Goal: Information Seeking & Learning: Check status

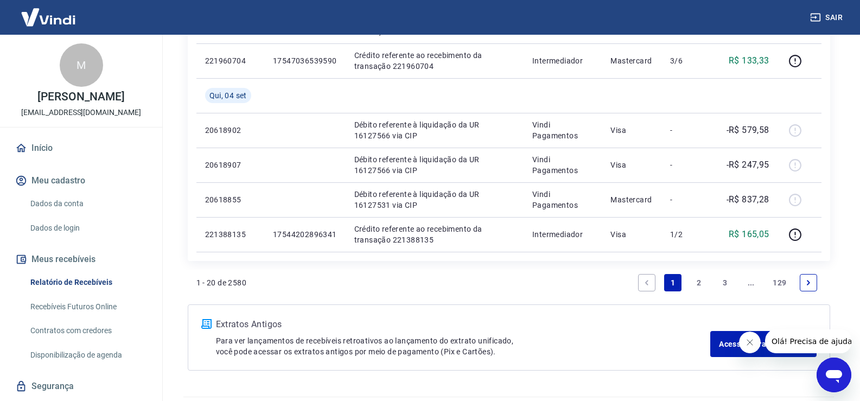
scroll to position [972, 0]
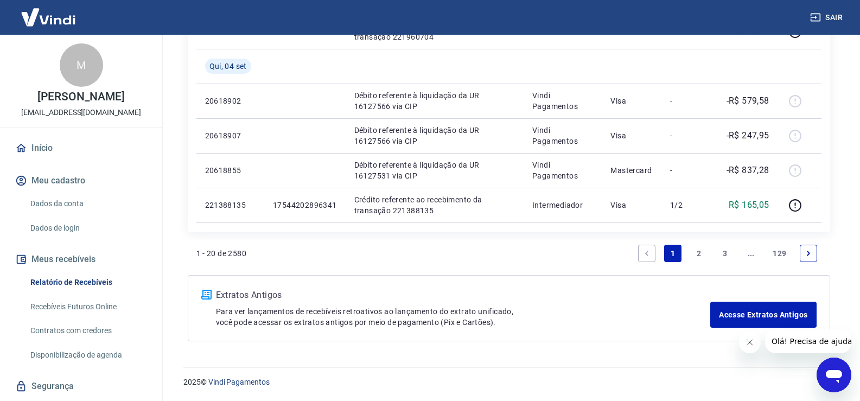
click at [696, 254] on link "2" at bounding box center [699, 253] width 17 height 17
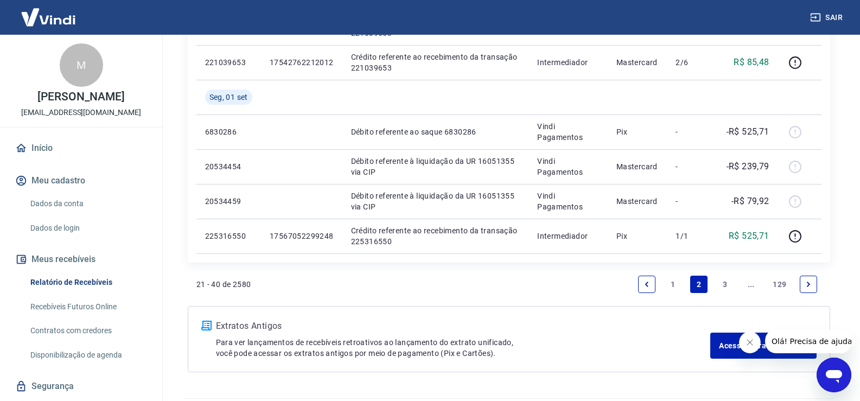
scroll to position [799, 0]
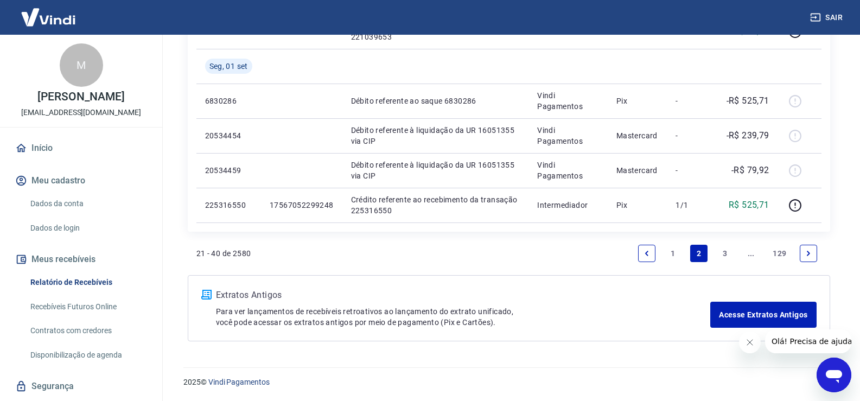
click at [728, 255] on link "3" at bounding box center [725, 253] width 17 height 17
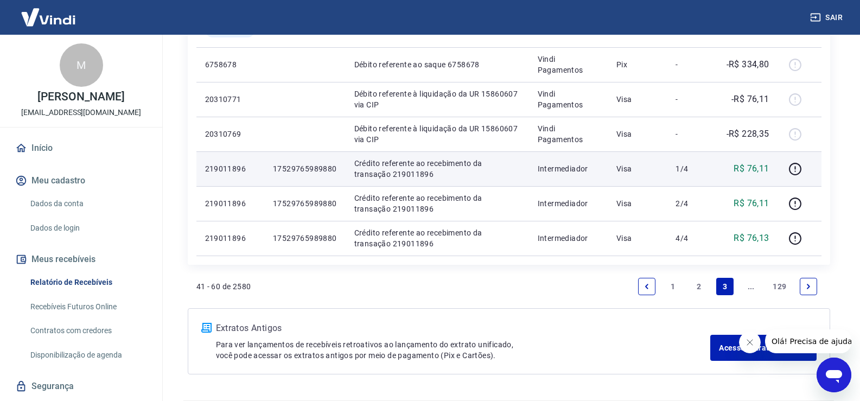
scroll to position [814, 0]
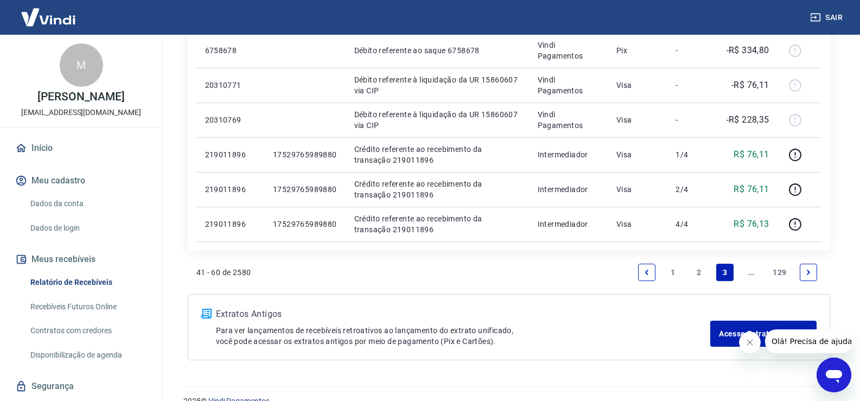
click at [812, 270] on icon "Next page" at bounding box center [809, 273] width 8 height 8
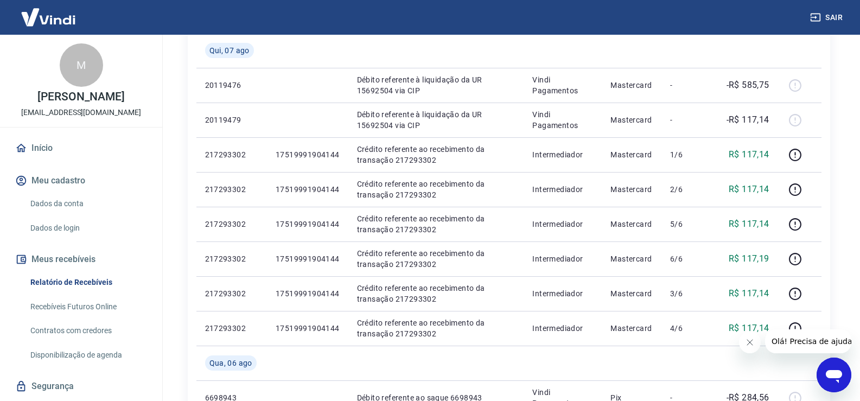
scroll to position [977, 0]
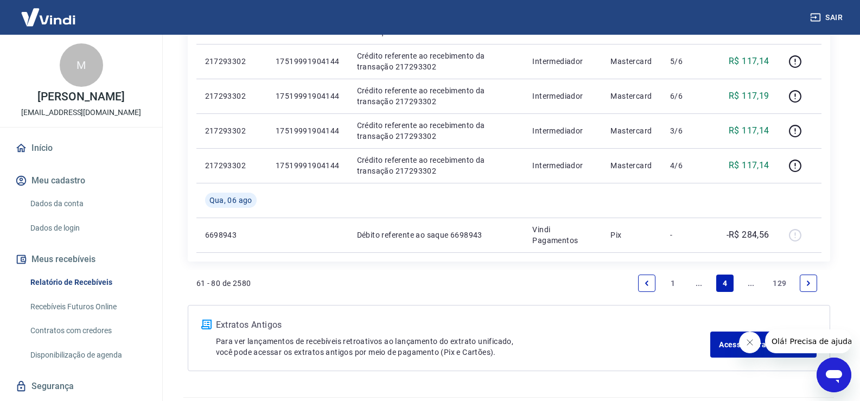
click at [806, 284] on icon "Next page" at bounding box center [809, 284] width 8 height 8
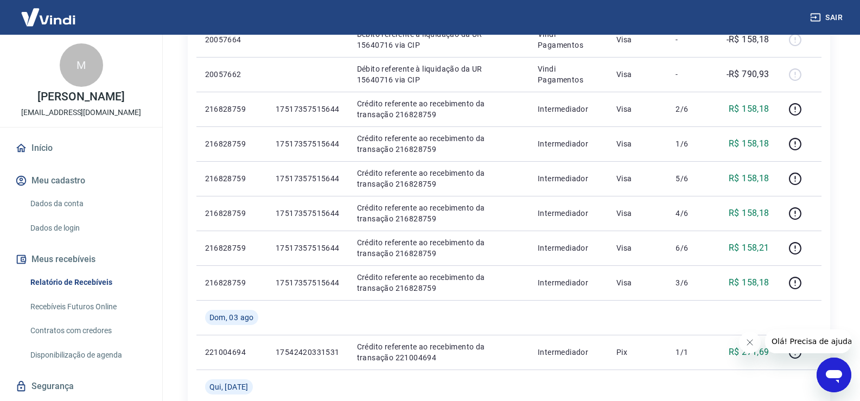
scroll to position [814, 0]
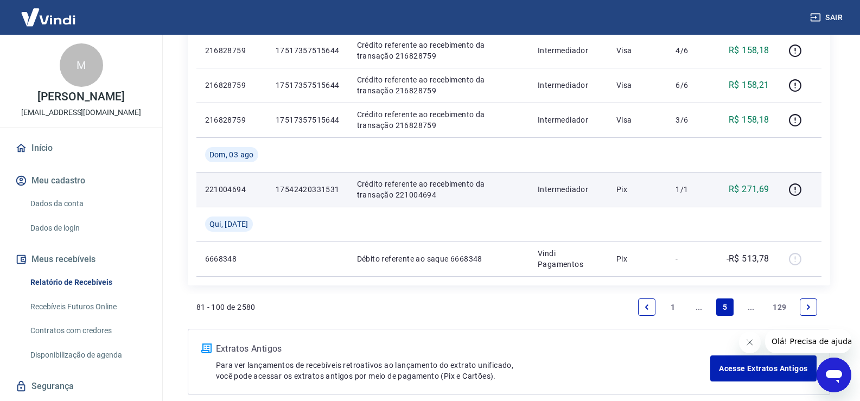
click at [337, 191] on p "17542420331531" at bounding box center [308, 189] width 64 height 11
drag, startPoint x: 339, startPoint y: 189, endPoint x: 269, endPoint y: 194, distance: 70.7
click at [269, 194] on td "17542420331531" at bounding box center [307, 189] width 81 height 35
copy p "17542420331531"
click at [796, 188] on icon "button" at bounding box center [796, 190] width 14 height 14
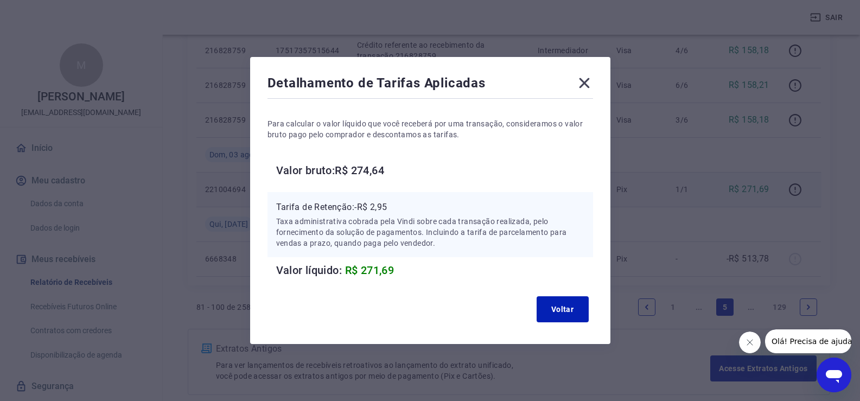
click at [590, 87] on icon at bounding box center [584, 83] width 10 height 10
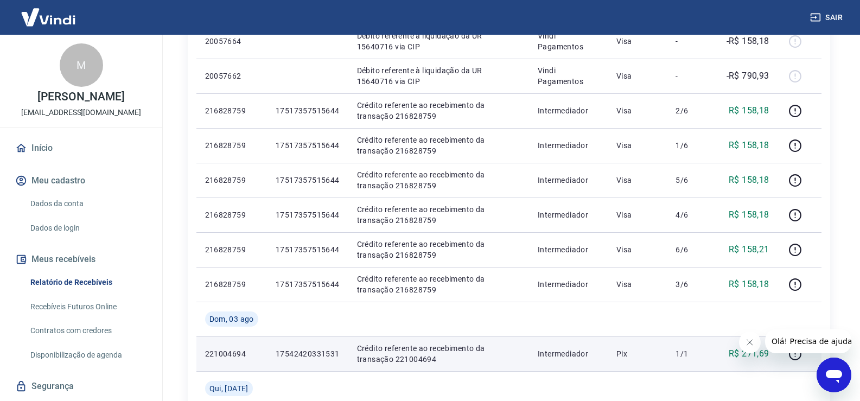
scroll to position [648, 0]
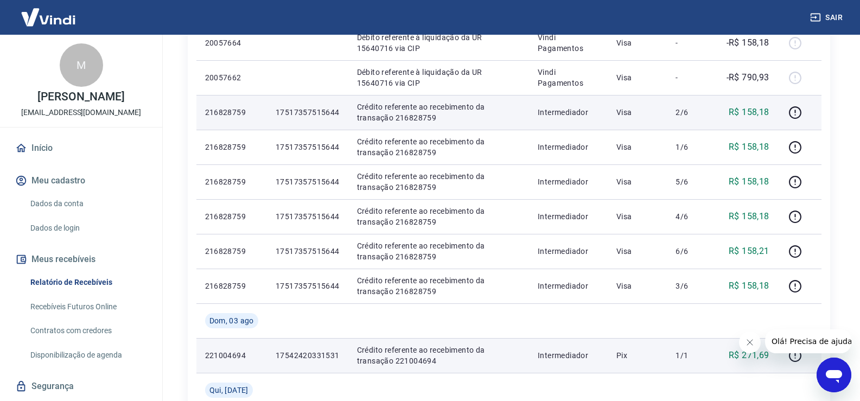
click at [316, 116] on p "17517357515644" at bounding box center [308, 112] width 64 height 11
drag, startPoint x: 338, startPoint y: 110, endPoint x: 277, endPoint y: 109, distance: 61.4
click at [277, 109] on p "17517357515644" at bounding box center [308, 112] width 64 height 11
copy p "17517357515644"
click at [802, 111] on icon "button" at bounding box center [796, 113] width 14 height 14
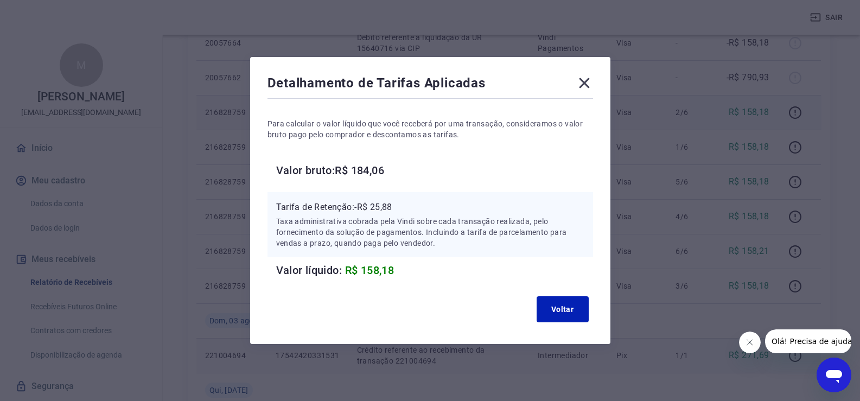
click at [583, 87] on icon at bounding box center [584, 82] width 17 height 17
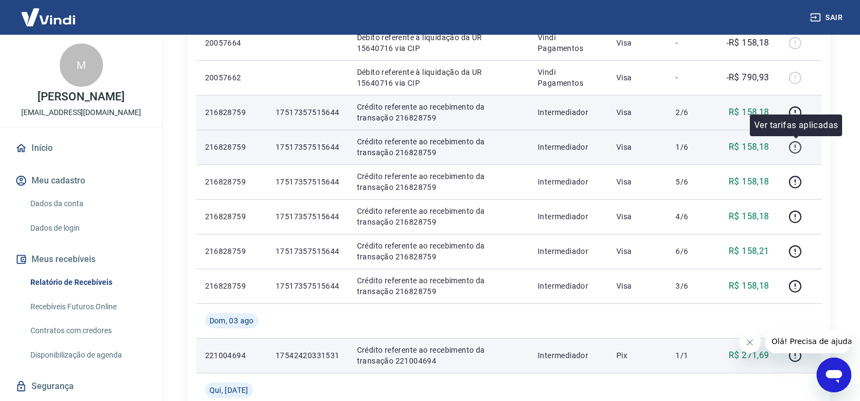
click at [797, 147] on icon "button" at bounding box center [796, 148] width 14 height 14
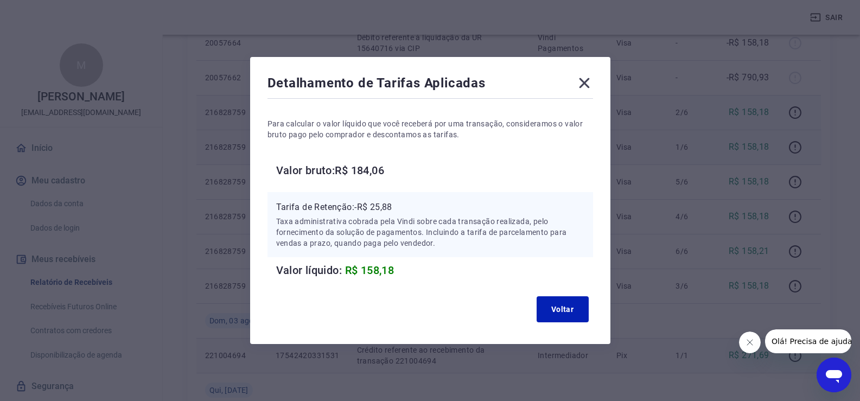
drag, startPoint x: 590, startPoint y: 81, endPoint x: 598, endPoint y: 79, distance: 8.6
click at [598, 79] on div "Detalhamento de Tarifas Aplicadas Para calcular o valor líquido que você recebe…" at bounding box center [430, 200] width 360 height 287
click at [587, 87] on icon at bounding box center [584, 82] width 17 height 17
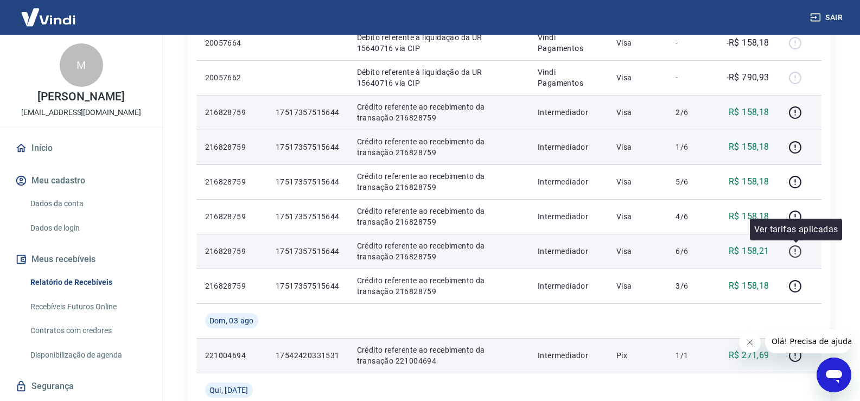
click at [799, 252] on icon "button" at bounding box center [796, 252] width 14 height 14
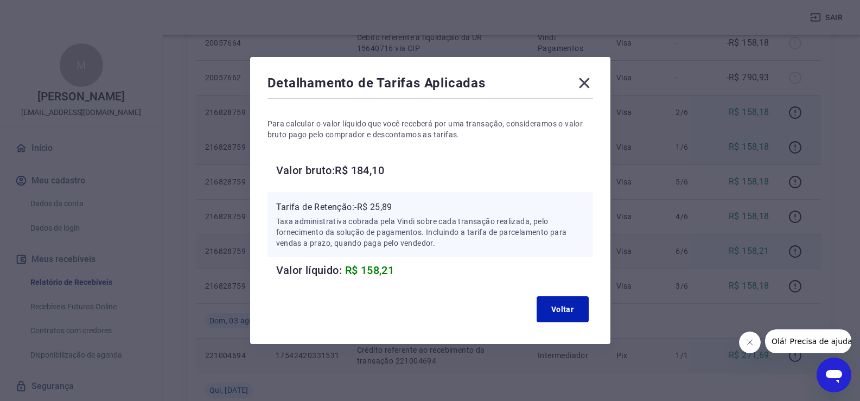
click at [585, 83] on icon at bounding box center [584, 82] width 17 height 17
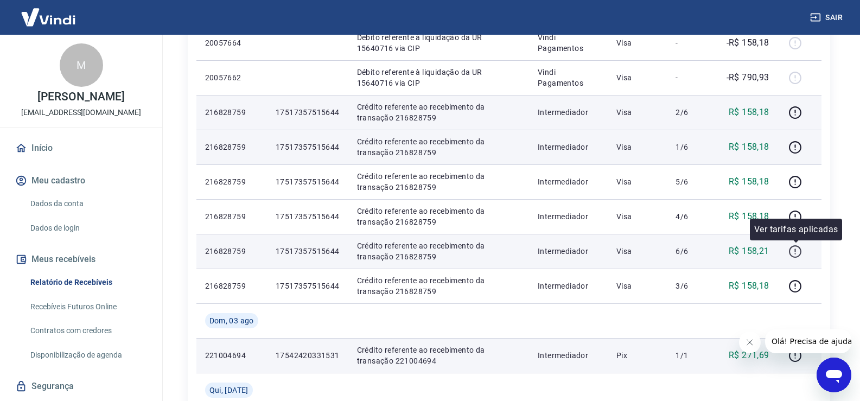
click at [796, 249] on icon "button" at bounding box center [796, 252] width 14 height 14
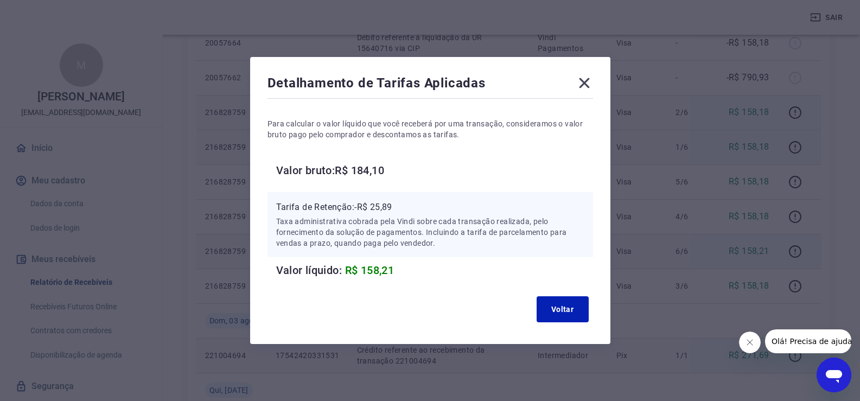
click at [593, 85] on icon at bounding box center [584, 82] width 17 height 17
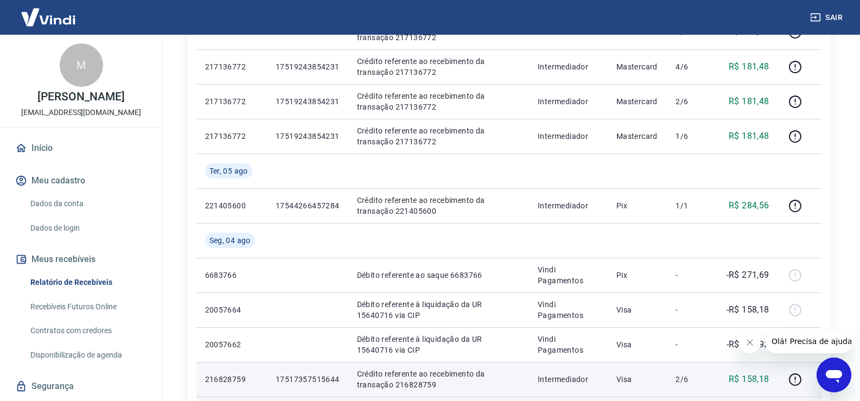
scroll to position [369, 0]
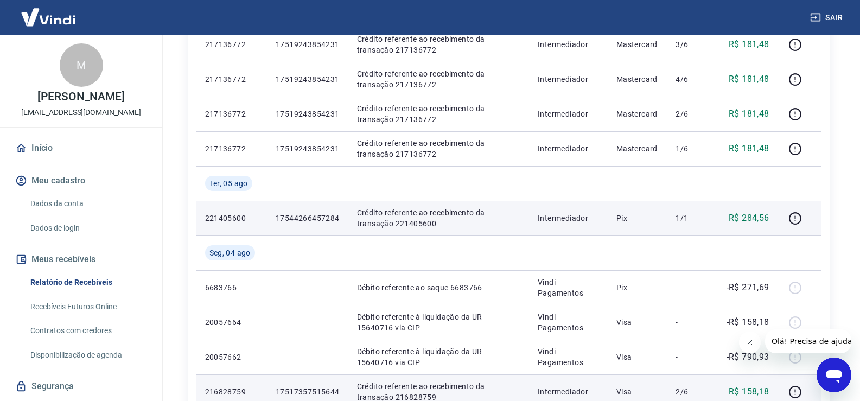
click at [339, 220] on td "17544266457284" at bounding box center [307, 218] width 81 height 35
click at [339, 219] on td "17544266457284" at bounding box center [307, 218] width 81 height 35
copy p "17544266457284"
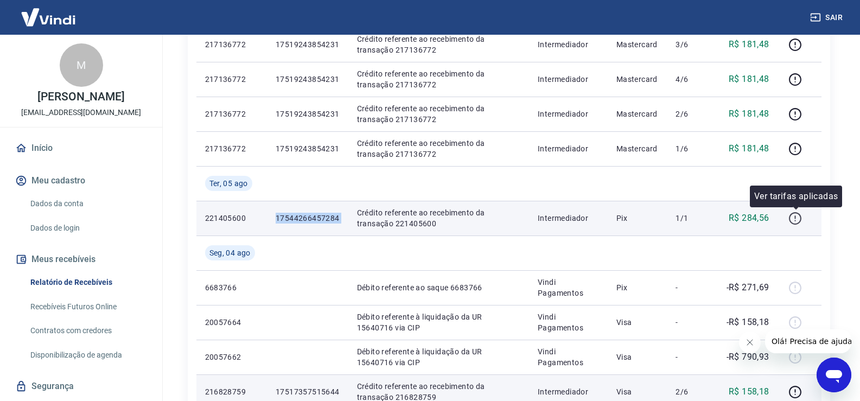
click at [795, 219] on icon "button" at bounding box center [796, 219] width 14 height 14
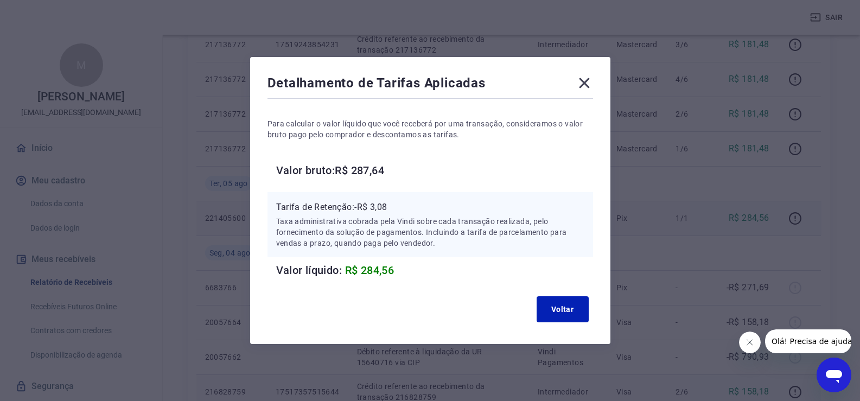
click at [593, 86] on icon at bounding box center [584, 82] width 17 height 17
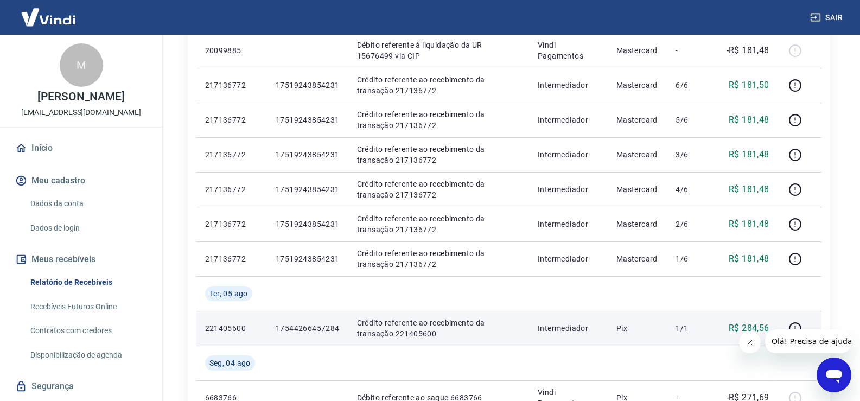
scroll to position [257, 0]
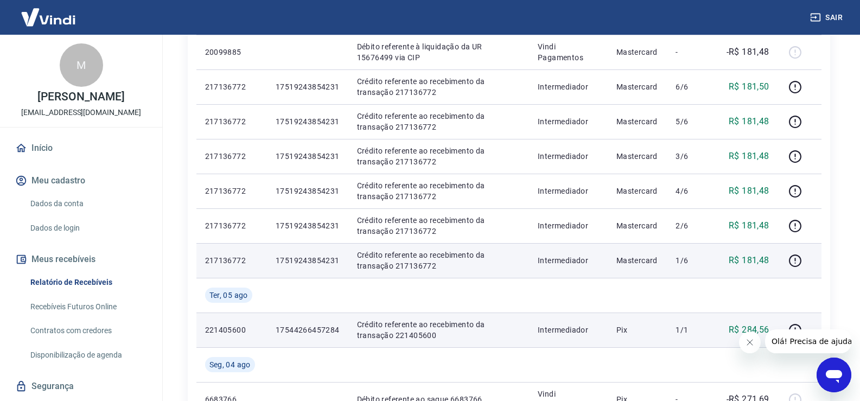
click at [287, 258] on p "17519243854231" at bounding box center [308, 260] width 64 height 11
copy p "17519243854231"
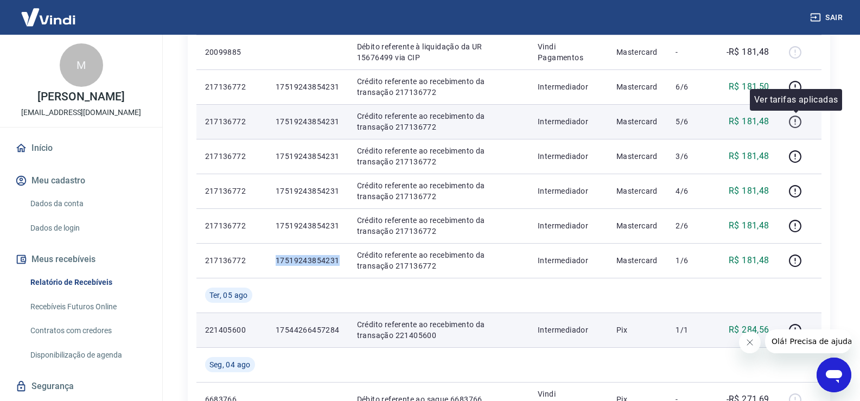
click at [800, 121] on icon "button" at bounding box center [796, 122] width 14 height 14
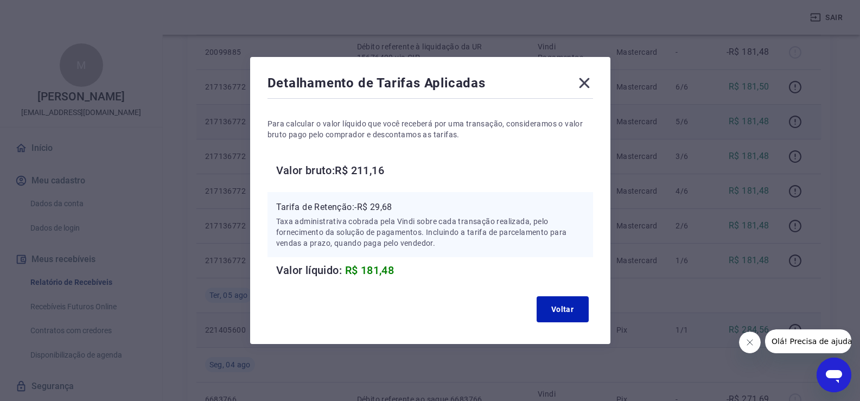
click at [586, 84] on icon at bounding box center [584, 82] width 17 height 17
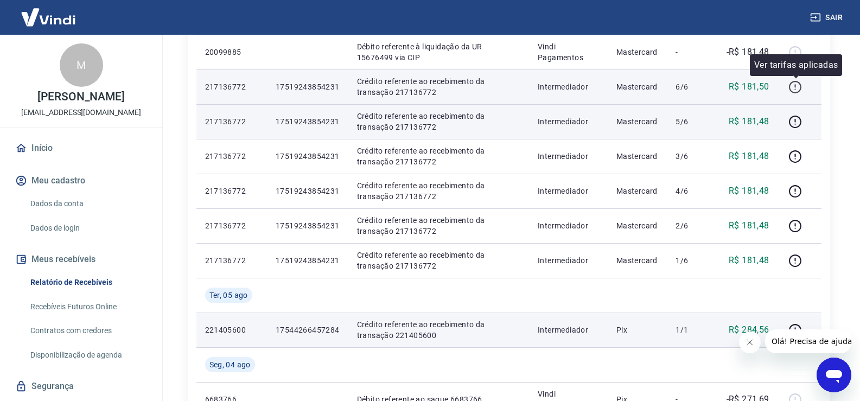
click at [800, 86] on icon "button" at bounding box center [796, 87] width 14 height 14
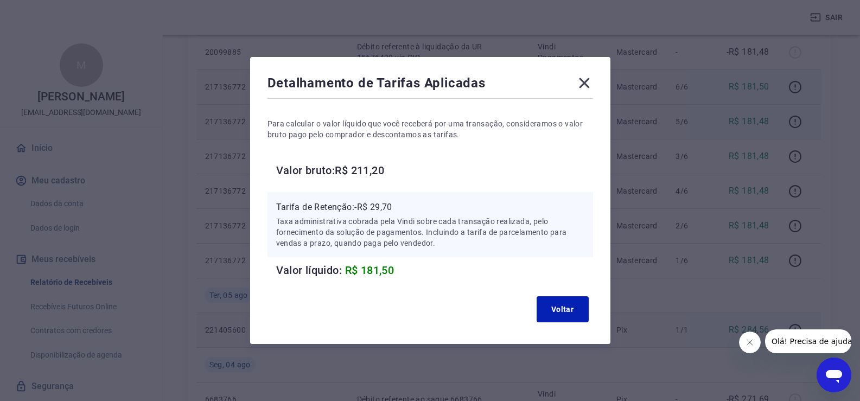
click at [593, 83] on icon at bounding box center [584, 82] width 17 height 17
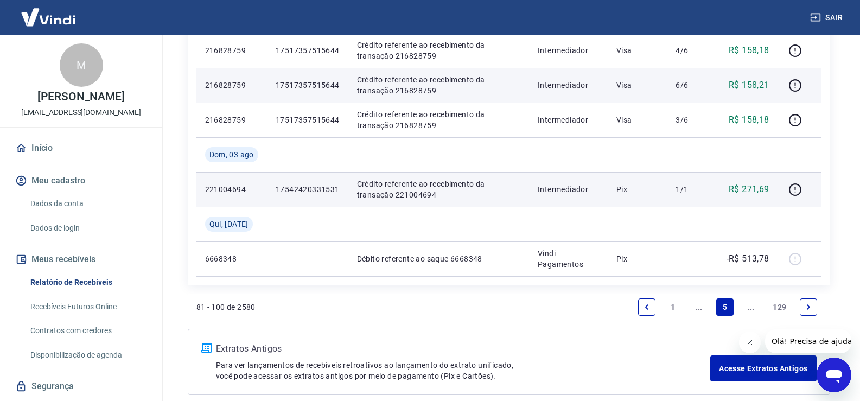
scroll to position [816, 0]
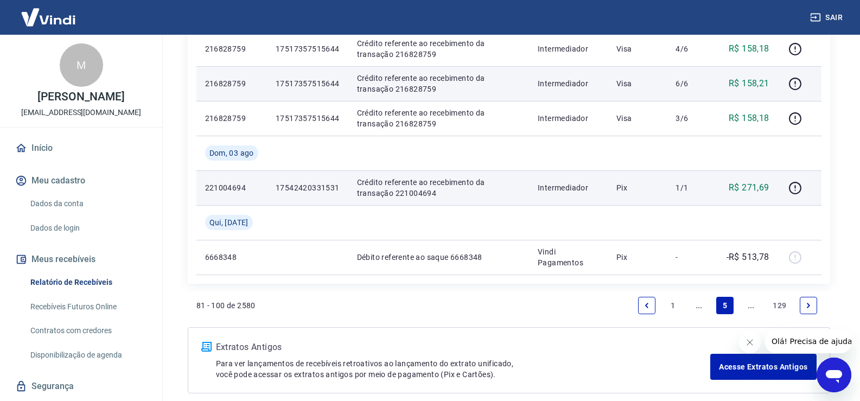
click at [643, 308] on icon "Previous page" at bounding box center [647, 306] width 8 height 8
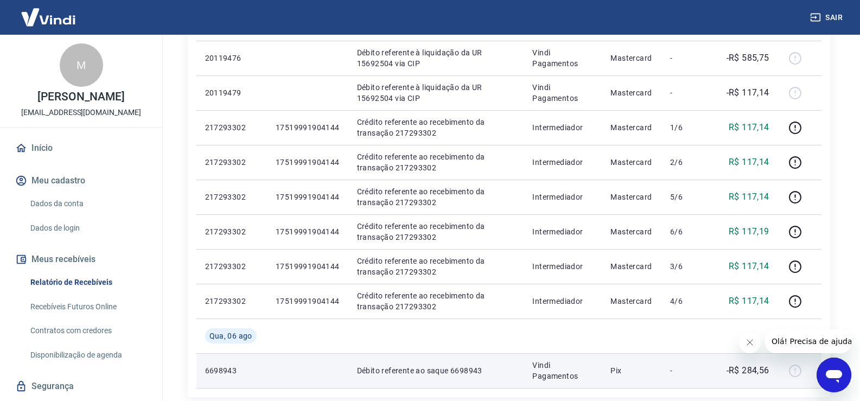
scroll to position [814, 0]
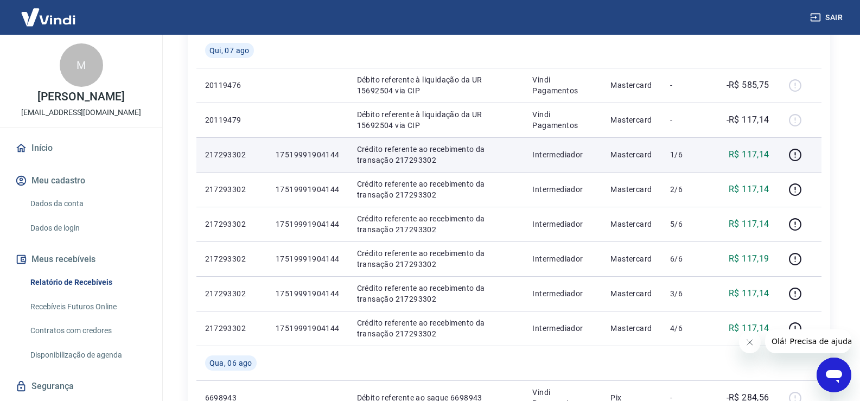
click at [311, 155] on p "17519991904144" at bounding box center [308, 154] width 64 height 11
copy p "17519991904144"
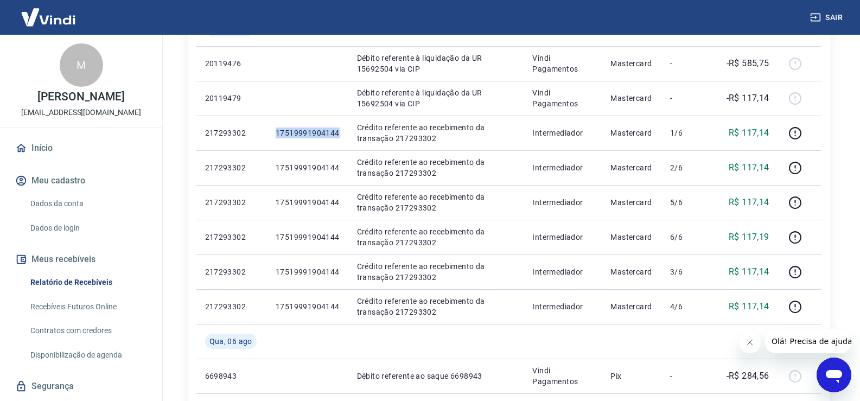
scroll to position [858, 0]
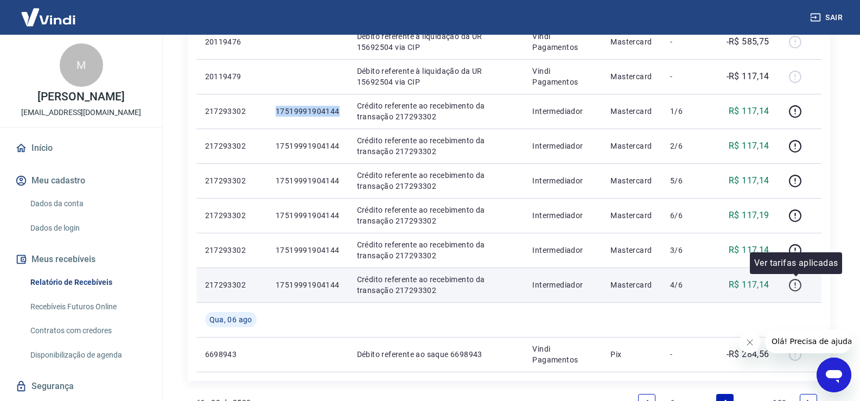
click at [793, 284] on icon "button" at bounding box center [796, 285] width 14 height 14
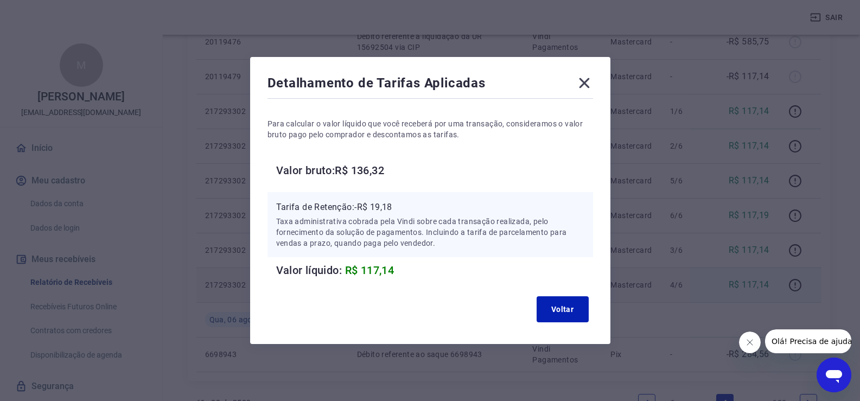
click at [587, 83] on icon at bounding box center [584, 83] width 10 height 10
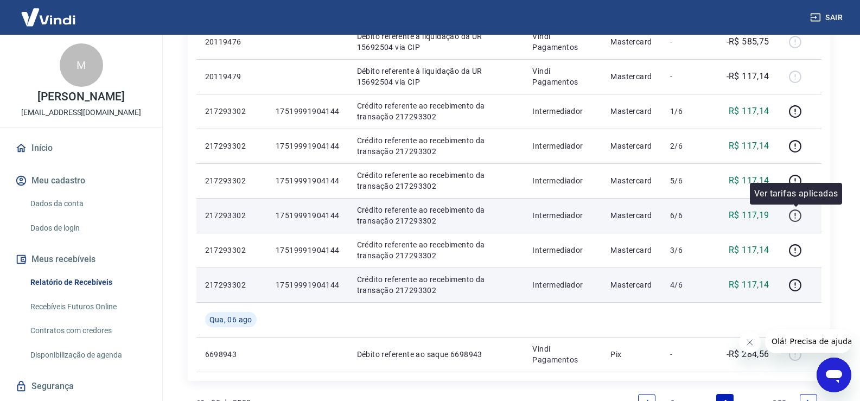
click at [795, 218] on icon "button" at bounding box center [796, 216] width 14 height 14
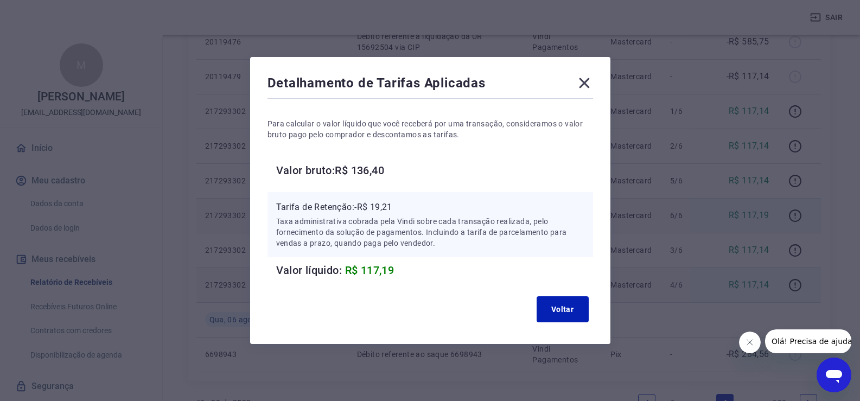
click at [585, 81] on icon at bounding box center [584, 82] width 17 height 17
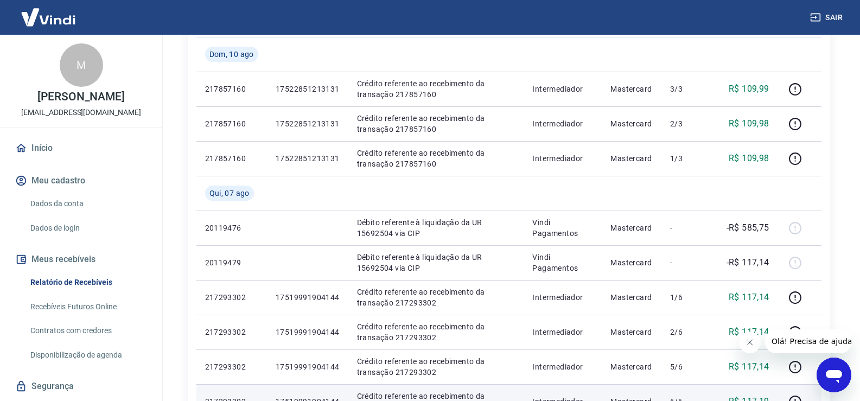
scroll to position [662, 0]
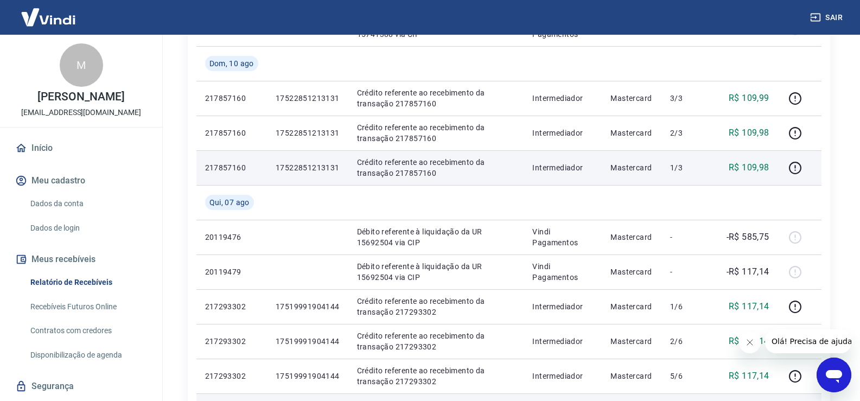
click at [303, 167] on p "17522851213131" at bounding box center [308, 167] width 64 height 11
copy p "17522851213131"
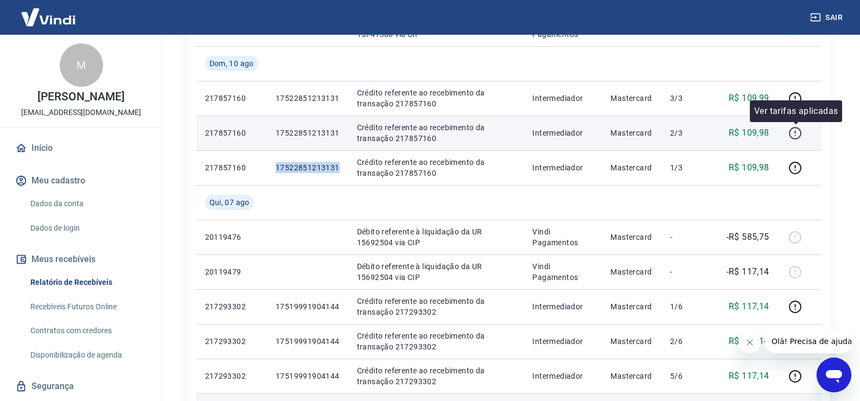
click at [799, 129] on icon "button" at bounding box center [796, 133] width 14 height 14
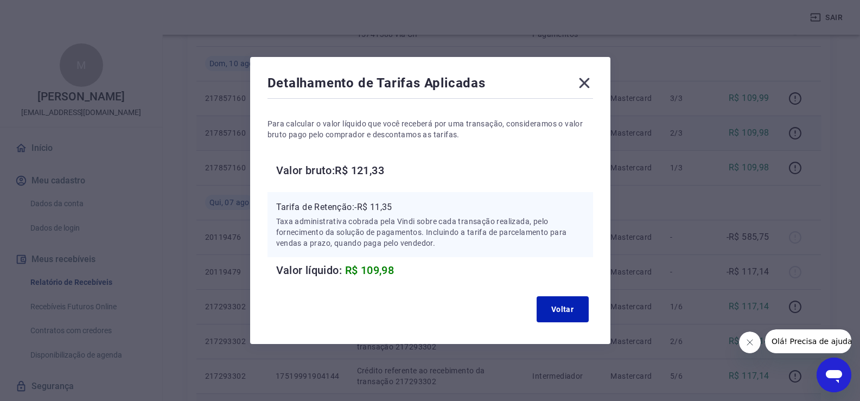
click at [587, 88] on icon at bounding box center [584, 82] width 17 height 17
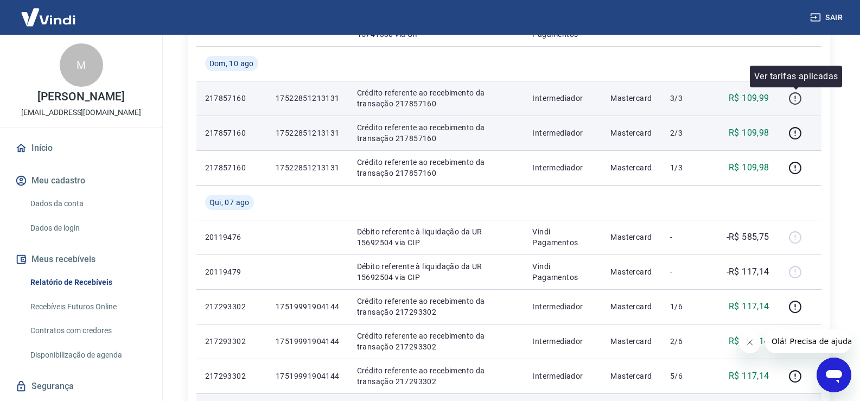
click at [801, 101] on icon "button" at bounding box center [795, 98] width 12 height 12
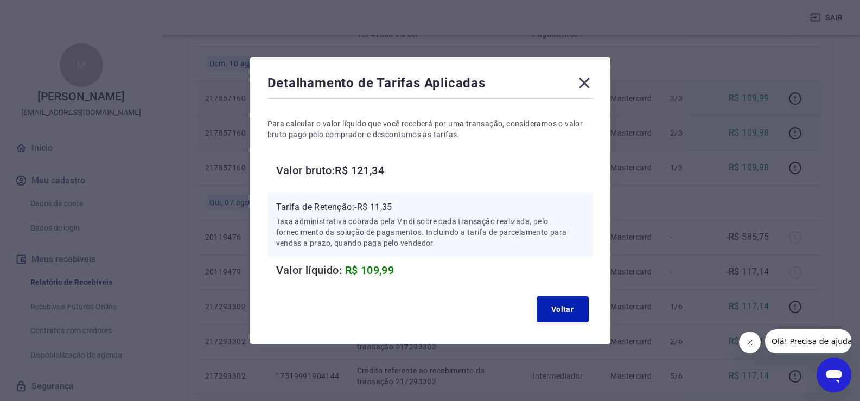
click at [593, 85] on icon at bounding box center [584, 82] width 17 height 17
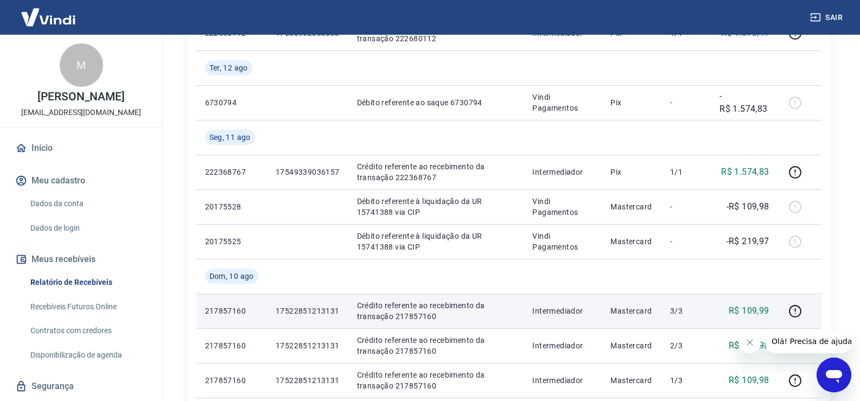
scroll to position [445, 0]
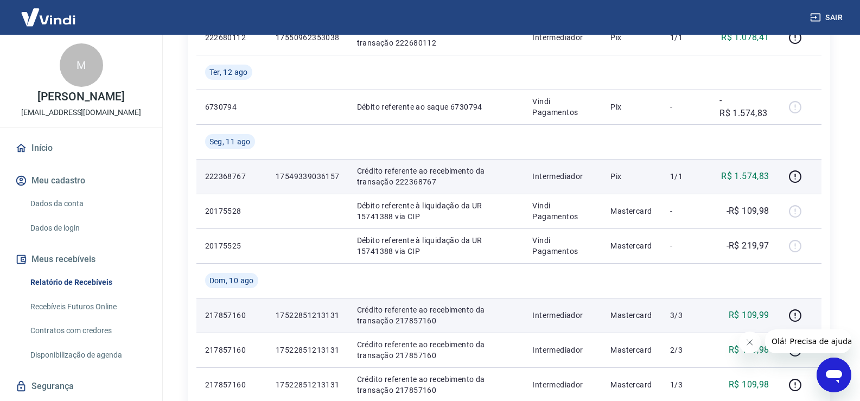
click at [307, 174] on p "17549339036157" at bounding box center [308, 176] width 64 height 11
copy p "17549339036157"
click at [795, 176] on icon "button" at bounding box center [796, 177] width 14 height 14
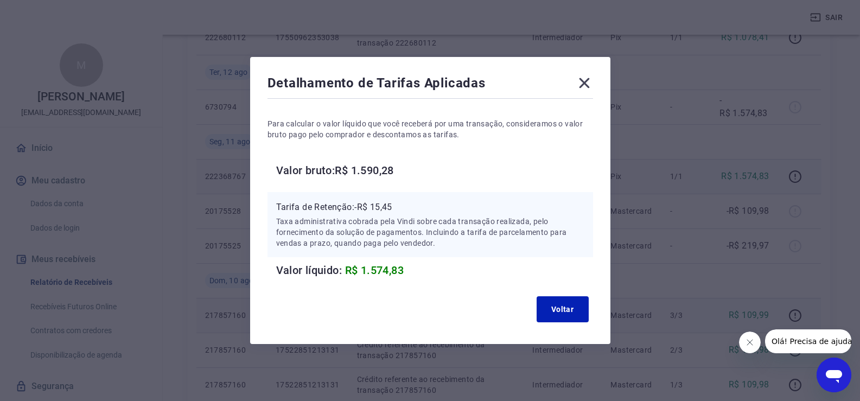
click at [593, 82] on icon at bounding box center [584, 82] width 17 height 17
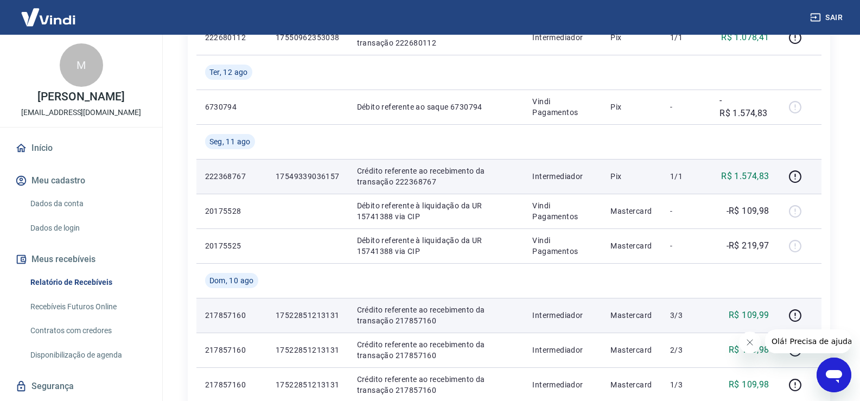
click at [287, 174] on p "17549339036157" at bounding box center [308, 176] width 64 height 11
click at [287, 175] on p "17549339036157" at bounding box center [308, 176] width 64 height 11
click at [306, 178] on p "17549339036157" at bounding box center [308, 176] width 64 height 11
copy p "17549339036157"
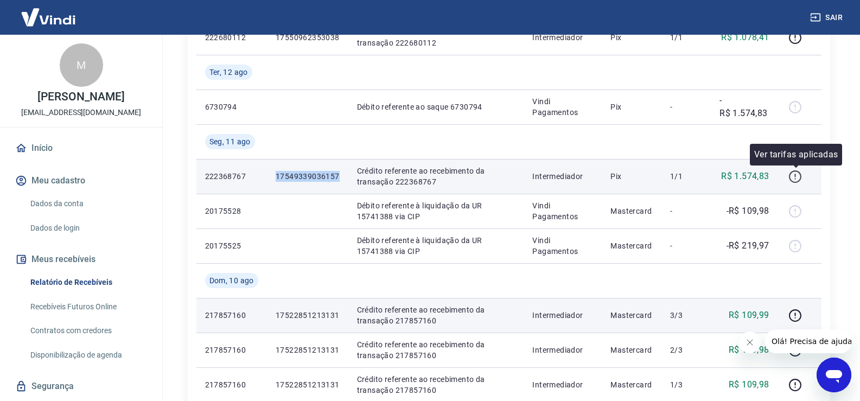
click at [801, 177] on icon "button" at bounding box center [796, 177] width 14 height 14
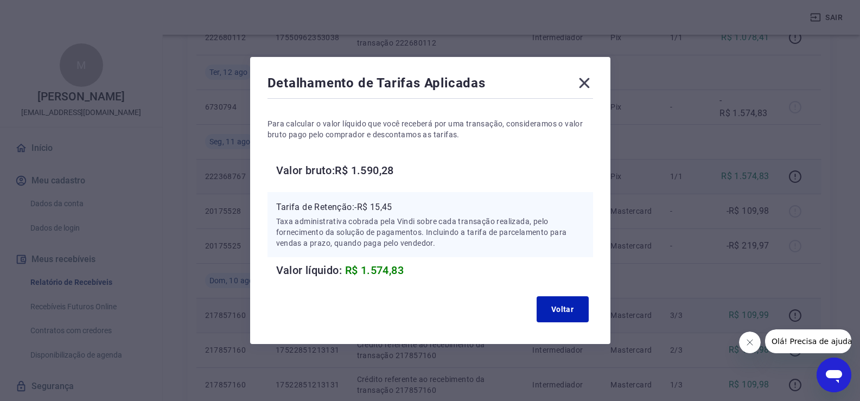
click at [584, 85] on icon at bounding box center [584, 82] width 17 height 17
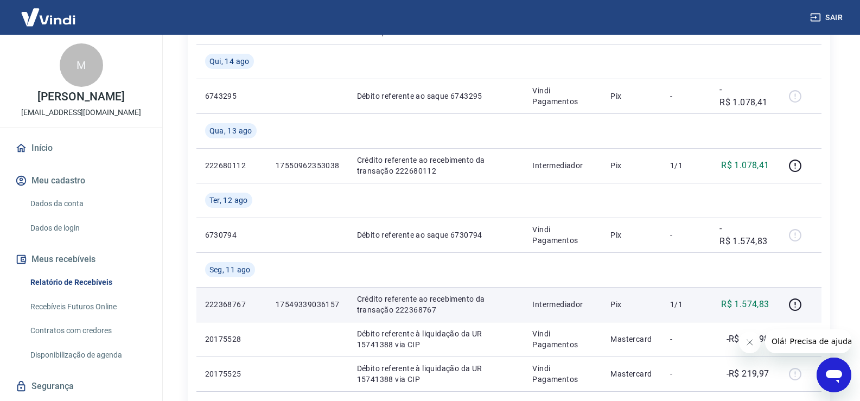
scroll to position [313, 0]
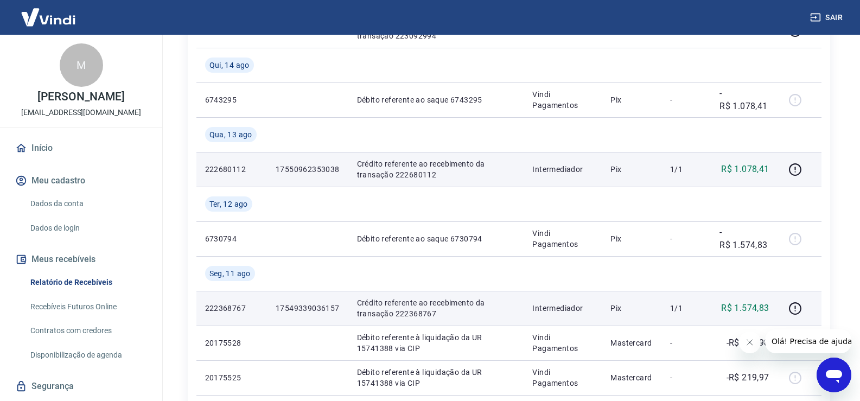
click at [312, 172] on p "17550962353038" at bounding box center [308, 169] width 64 height 11
copy p "17550962353038"
click at [794, 169] on icon "button" at bounding box center [796, 170] width 14 height 14
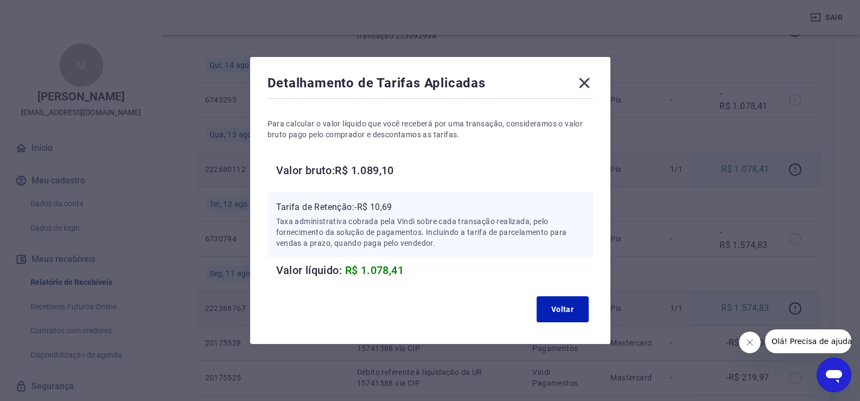
click at [590, 86] on icon at bounding box center [584, 83] width 10 height 10
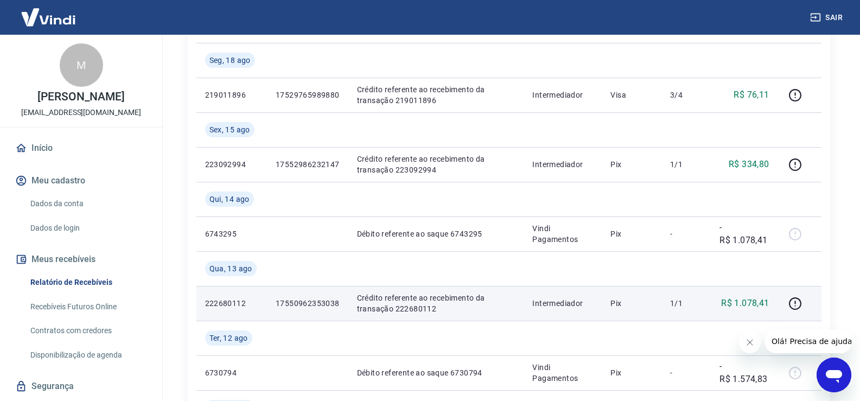
scroll to position [181, 0]
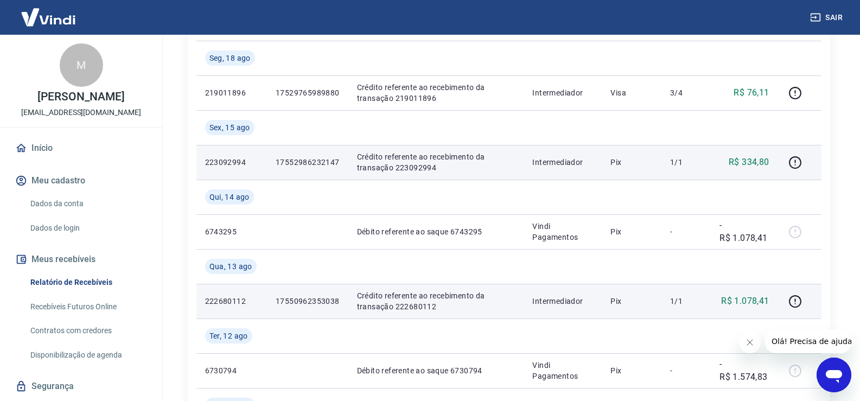
click at [324, 160] on p "17552986232147" at bounding box center [308, 162] width 64 height 11
click at [325, 159] on p "17552986232147" at bounding box center [308, 162] width 64 height 11
click at [798, 160] on icon "button" at bounding box center [796, 163] width 14 height 14
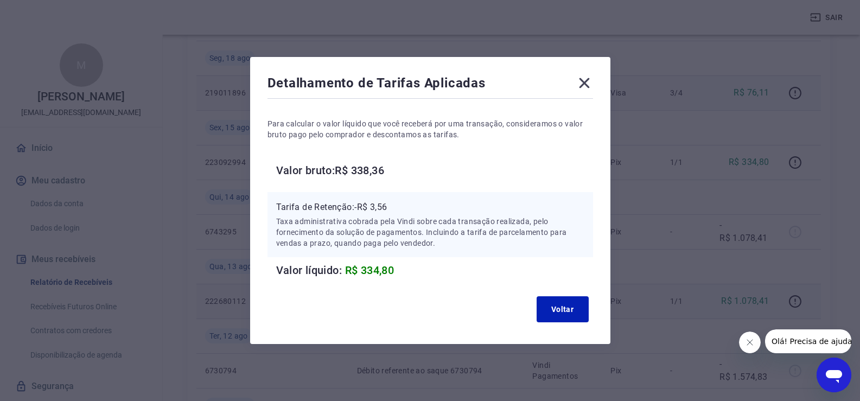
drag, startPoint x: 589, startPoint y: 84, endPoint x: 591, endPoint y: 91, distance: 6.9
click at [590, 87] on icon at bounding box center [584, 82] width 17 height 17
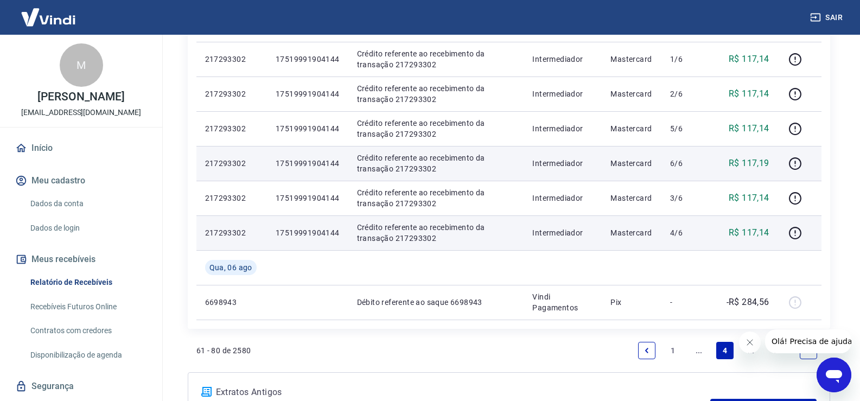
scroll to position [996, 0]
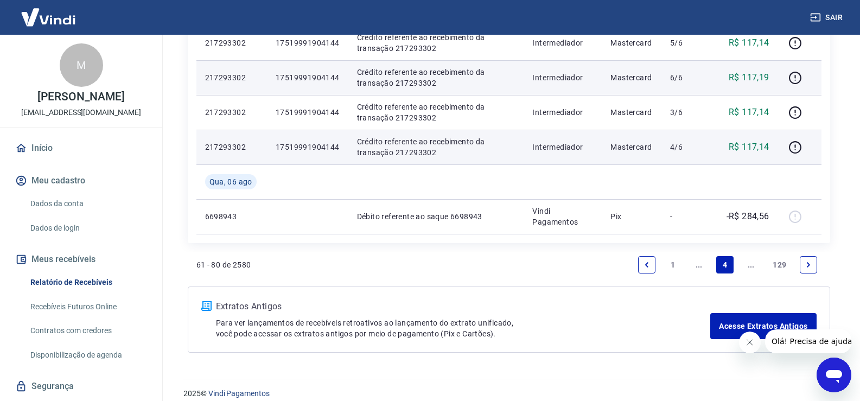
click at [650, 267] on icon "Previous page" at bounding box center [647, 265] width 8 height 8
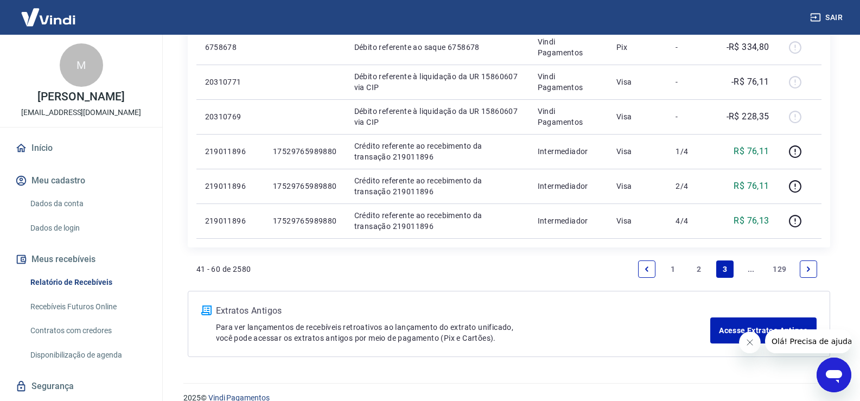
scroll to position [833, 0]
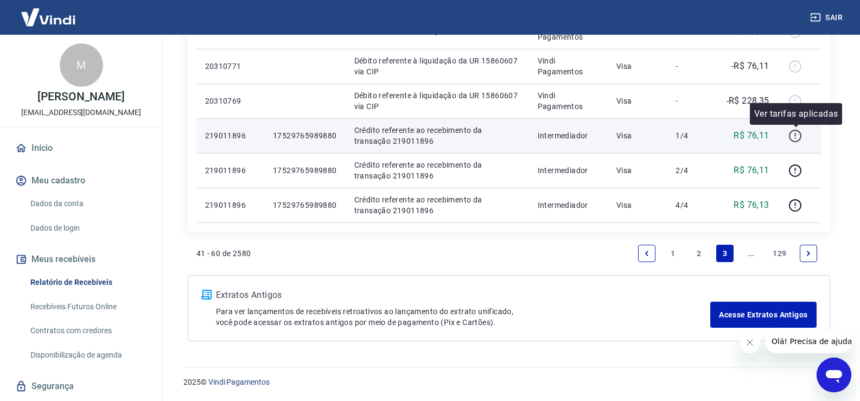
click at [800, 134] on icon "button" at bounding box center [796, 136] width 14 height 14
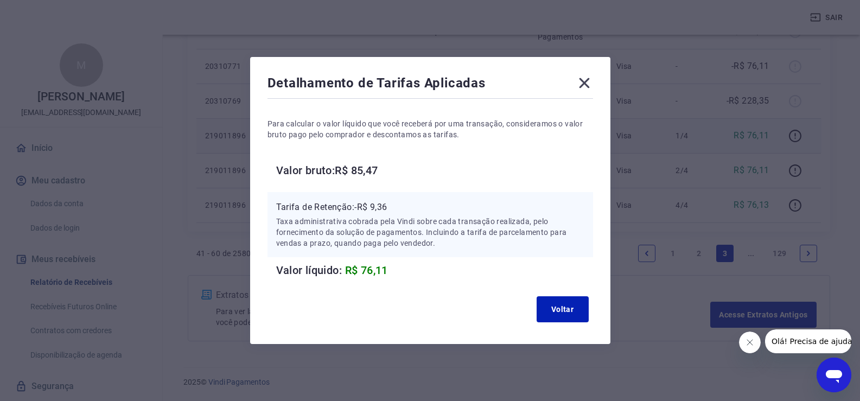
click at [592, 86] on icon at bounding box center [584, 82] width 17 height 17
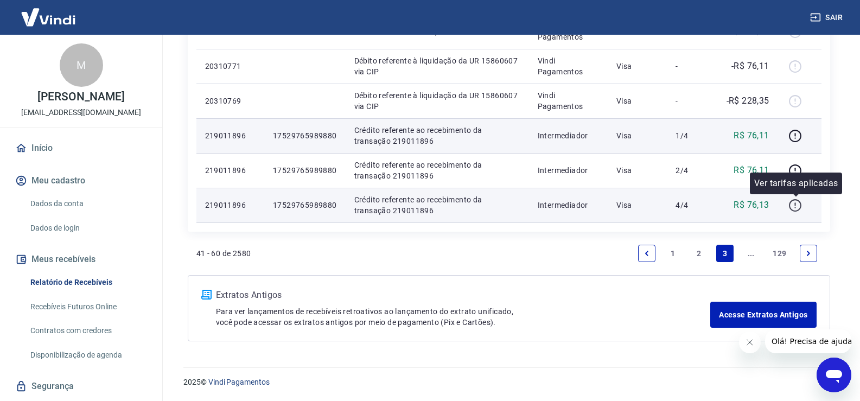
click at [800, 204] on icon "button" at bounding box center [796, 206] width 14 height 14
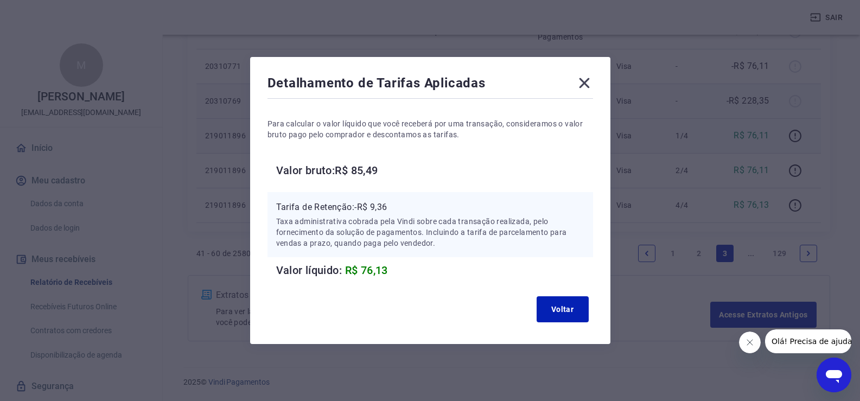
click at [591, 84] on icon at bounding box center [584, 82] width 17 height 17
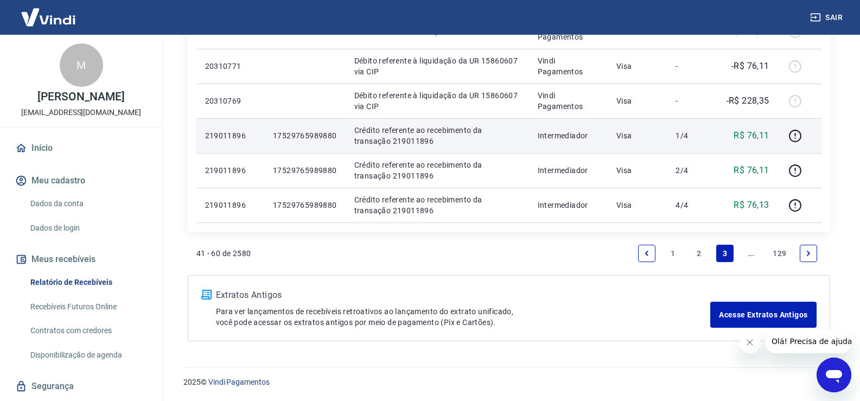
click at [327, 136] on p "17529765989880" at bounding box center [305, 135] width 64 height 11
copy p "17529765989880"
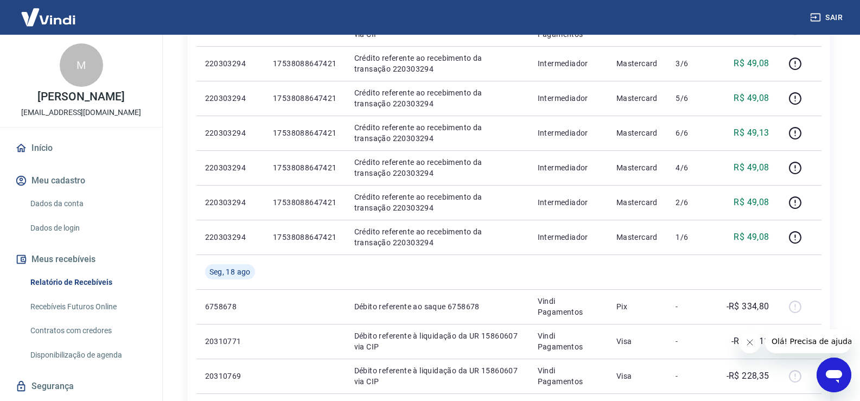
scroll to position [551, 0]
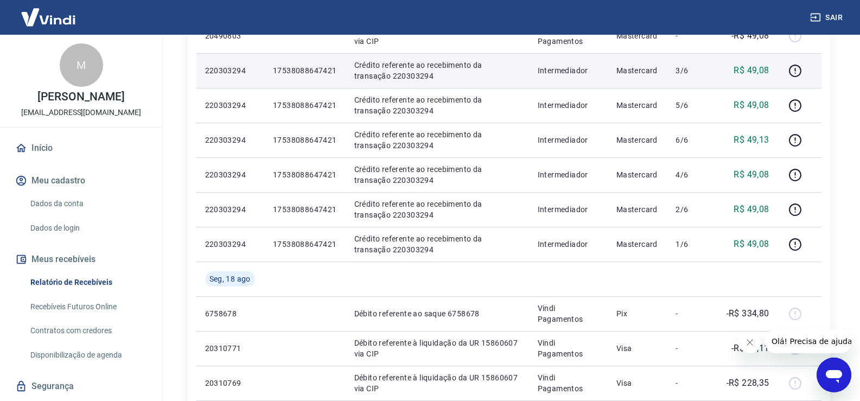
click at [305, 73] on p "17538088647421" at bounding box center [305, 70] width 64 height 11
click at [794, 71] on icon "button" at bounding box center [796, 71] width 14 height 14
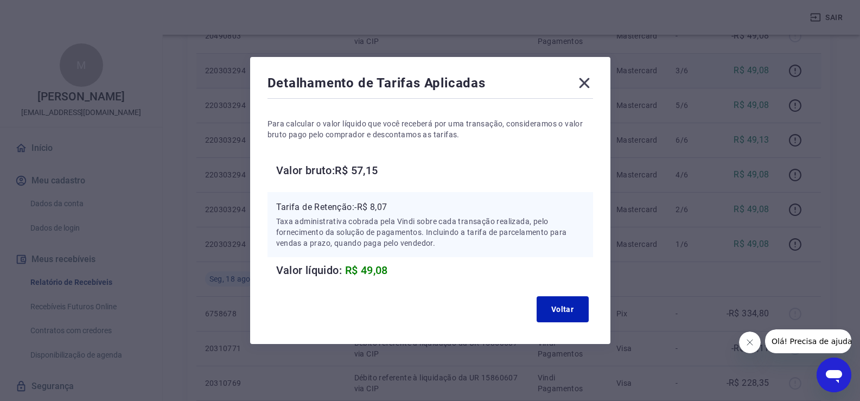
click at [582, 88] on icon at bounding box center [584, 82] width 17 height 17
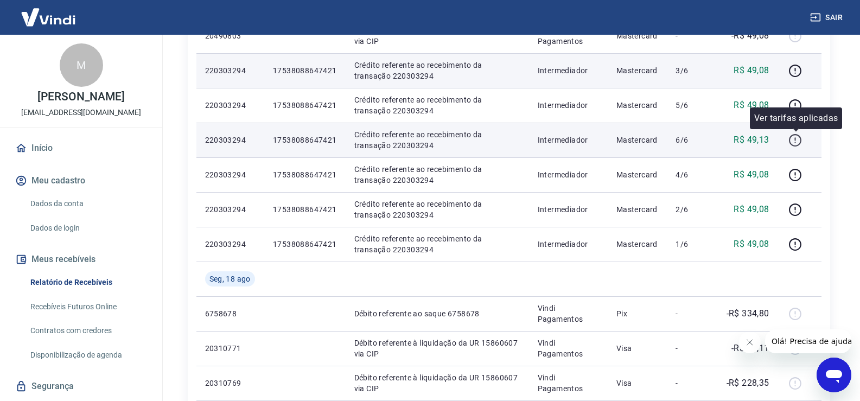
click at [800, 141] on icon "button" at bounding box center [796, 141] width 14 height 14
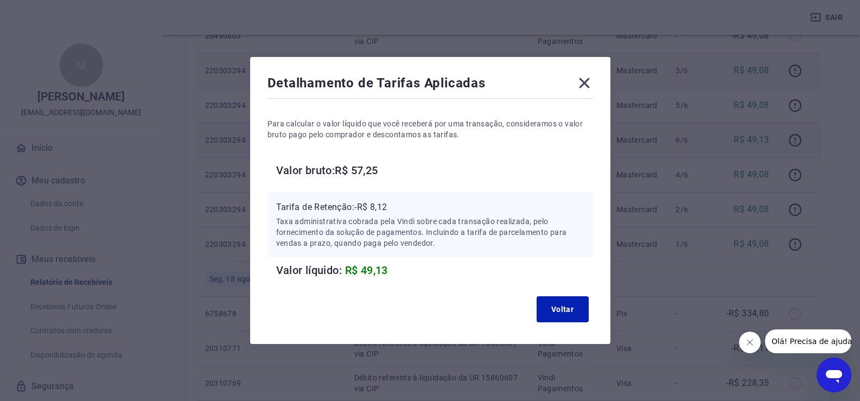
click at [581, 78] on icon at bounding box center [584, 82] width 17 height 17
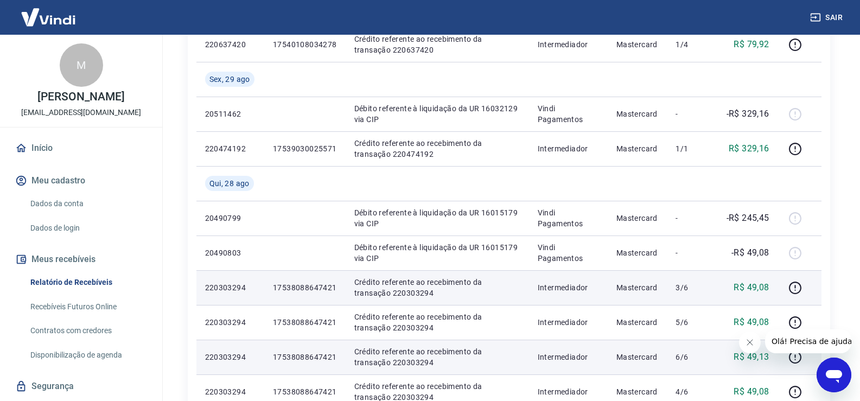
scroll to position [312, 0]
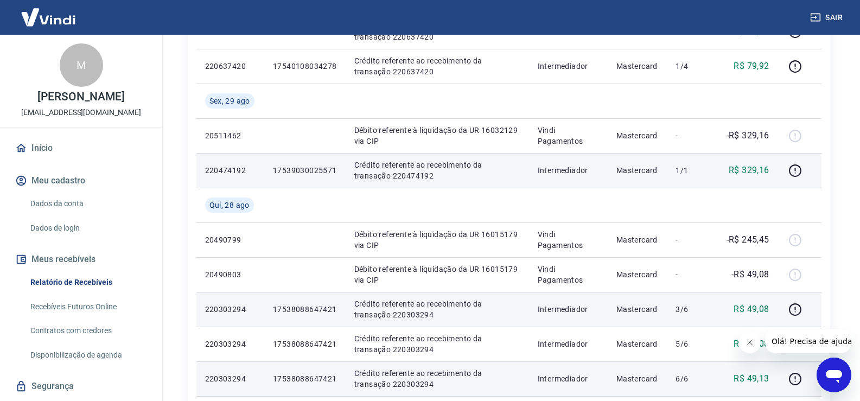
click at [307, 166] on p "17539030025571" at bounding box center [305, 170] width 64 height 11
click at [794, 169] on icon "button" at bounding box center [796, 171] width 14 height 14
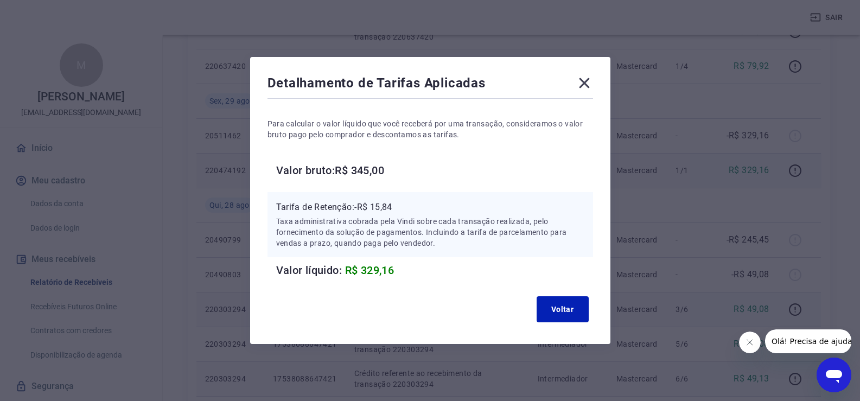
click at [587, 79] on icon at bounding box center [584, 82] width 17 height 17
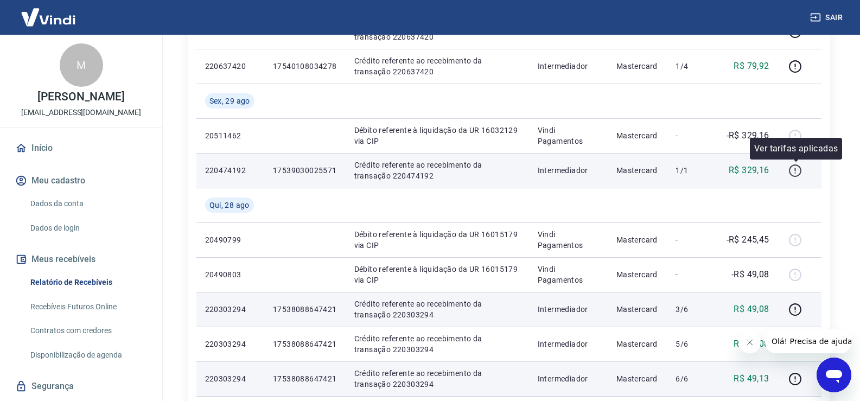
click at [794, 173] on icon "button" at bounding box center [796, 171] width 14 height 14
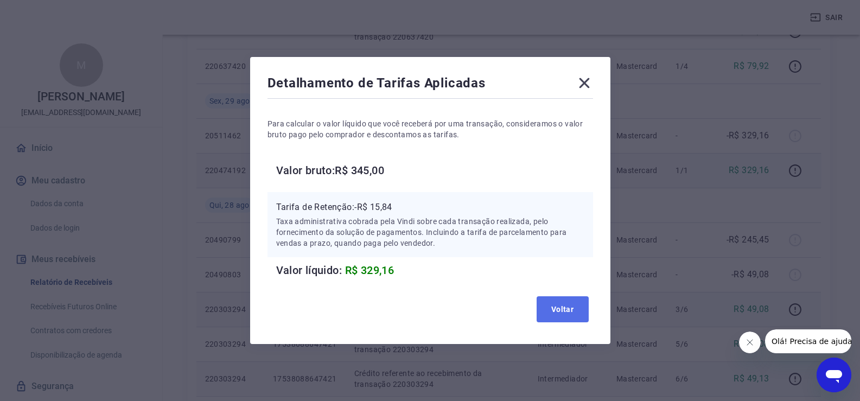
click at [575, 303] on button "Voltar" at bounding box center [563, 309] width 52 height 26
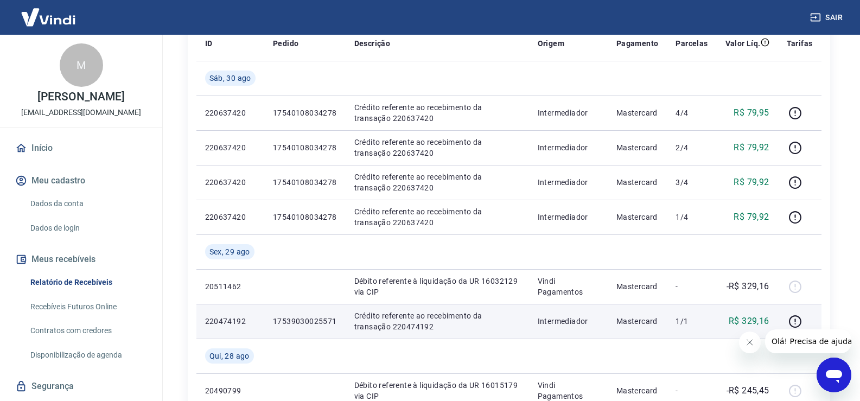
scroll to position [160, 0]
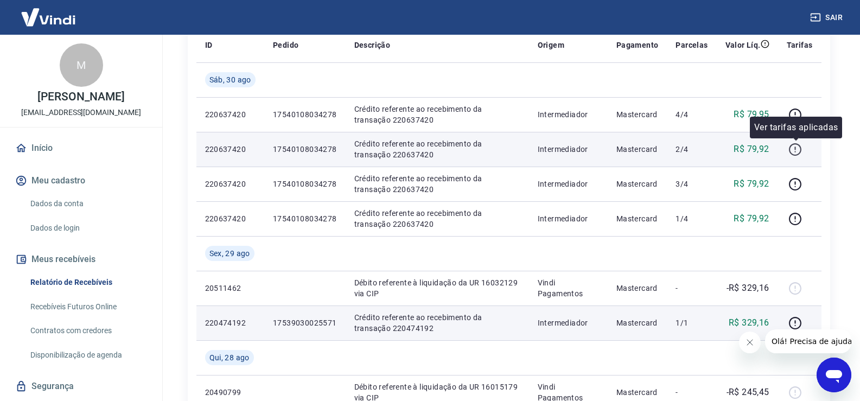
click at [799, 151] on icon "button" at bounding box center [796, 150] width 14 height 14
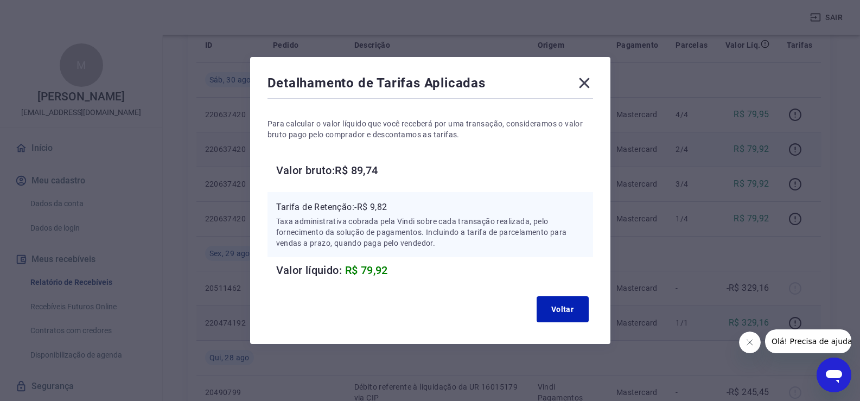
click at [587, 80] on icon at bounding box center [584, 82] width 17 height 17
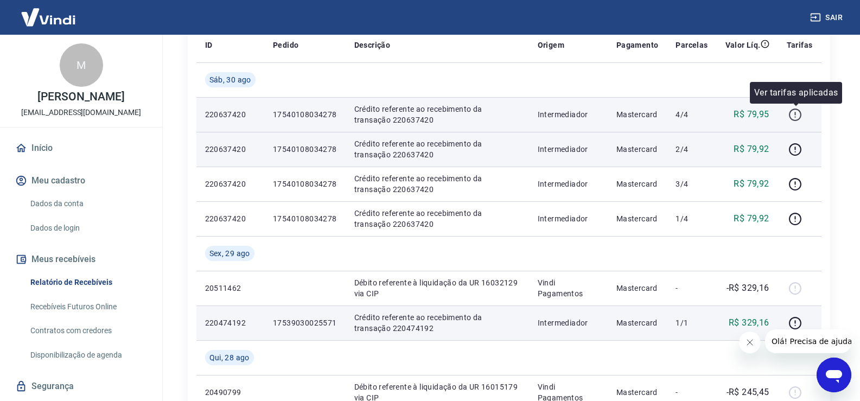
click at [790, 116] on icon "button" at bounding box center [795, 115] width 12 height 12
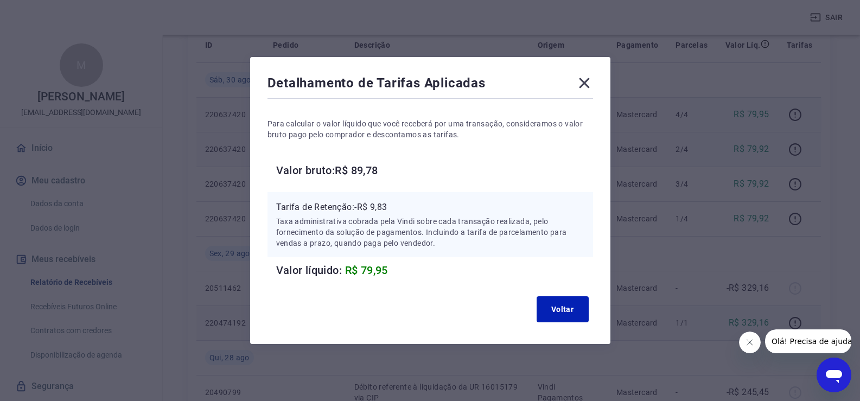
click at [591, 78] on icon at bounding box center [584, 82] width 17 height 17
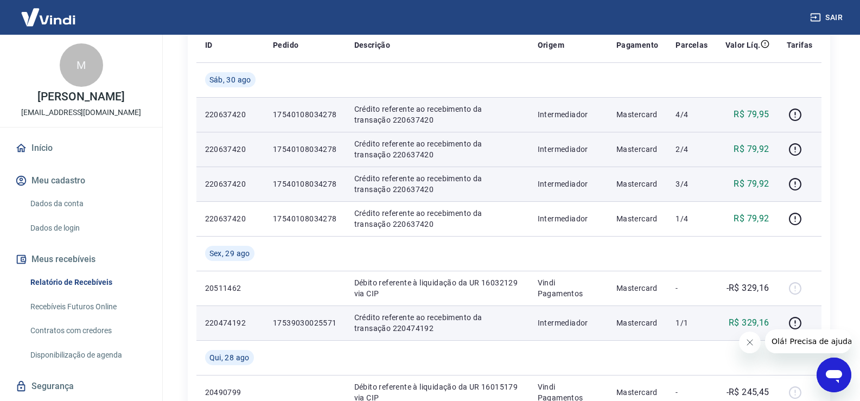
click at [287, 183] on p "17540108034278" at bounding box center [305, 184] width 64 height 11
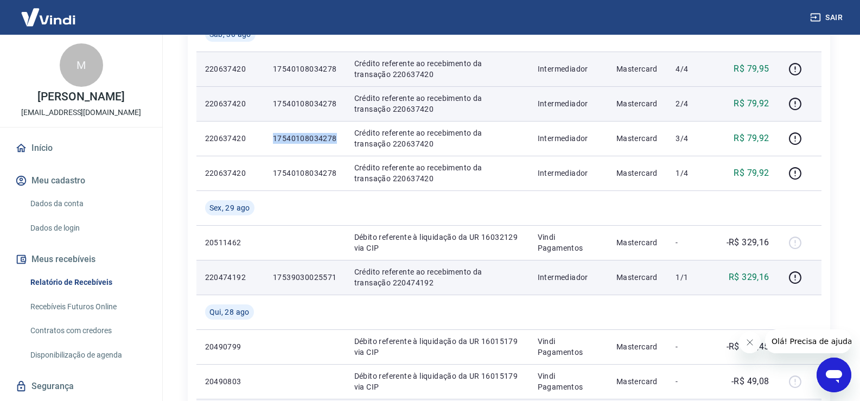
scroll to position [192, 0]
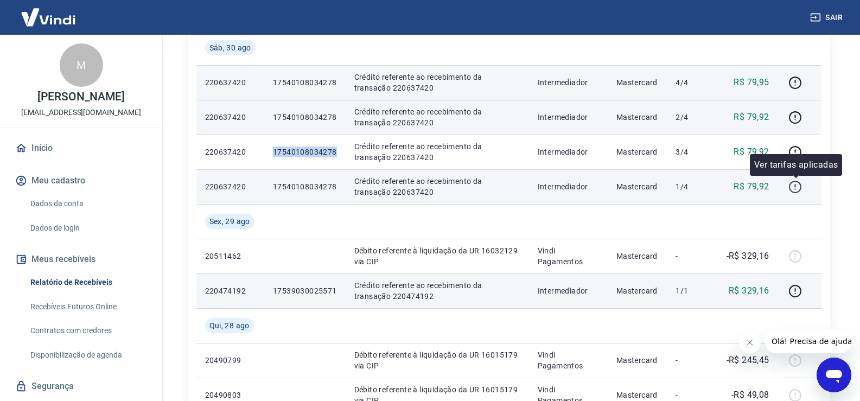
click at [794, 188] on icon "button" at bounding box center [796, 187] width 14 height 14
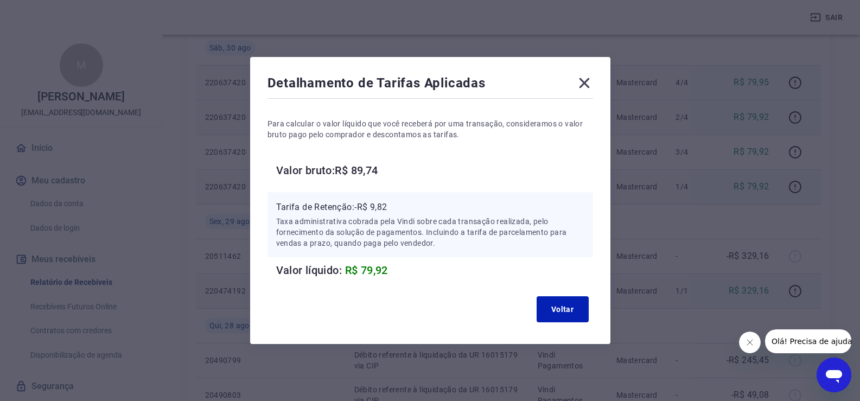
click at [590, 83] on icon at bounding box center [584, 83] width 10 height 10
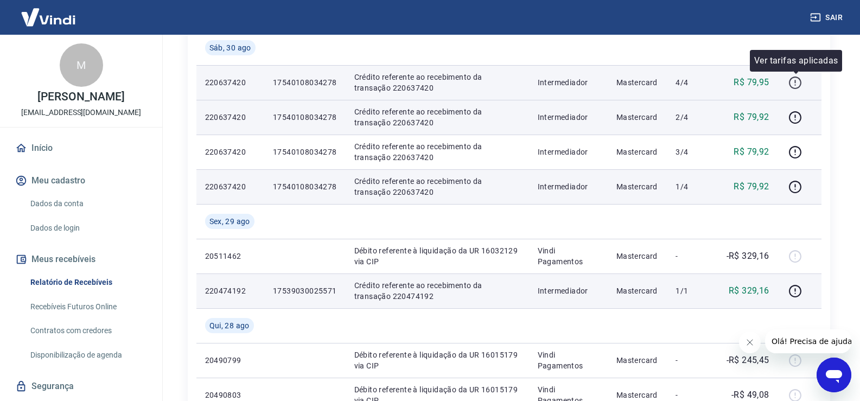
click at [800, 79] on icon "button" at bounding box center [796, 83] width 14 height 14
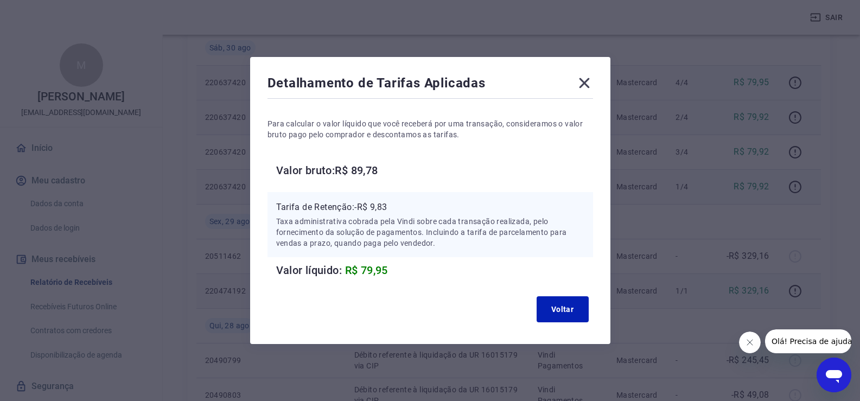
click at [585, 81] on icon at bounding box center [584, 82] width 17 height 17
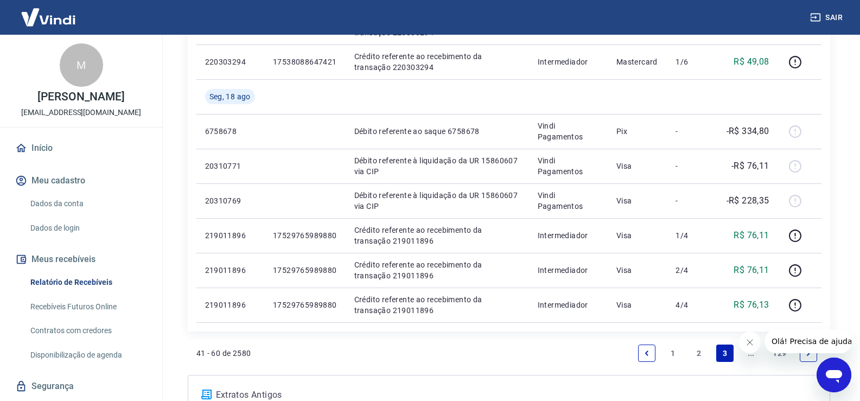
scroll to position [833, 0]
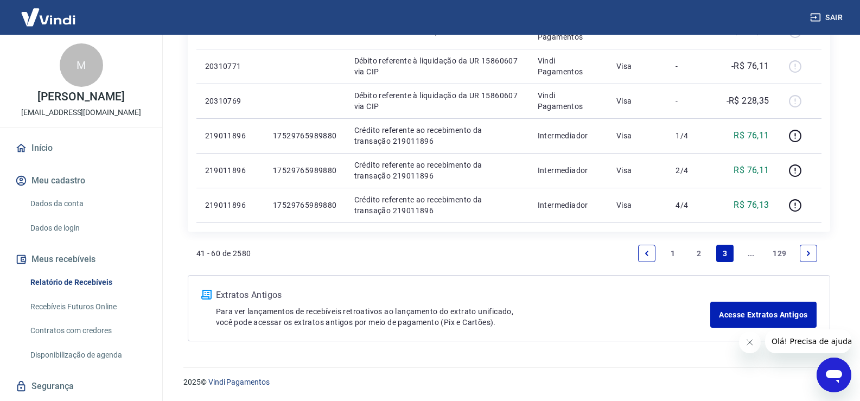
click at [702, 255] on link "2" at bounding box center [699, 253] width 17 height 17
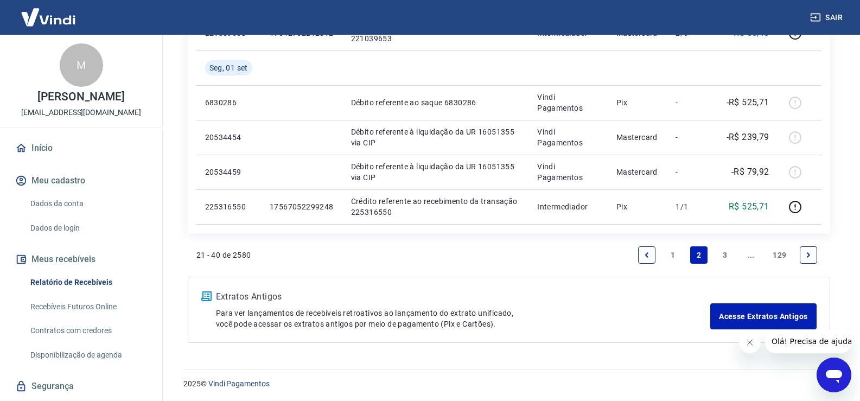
scroll to position [799, 0]
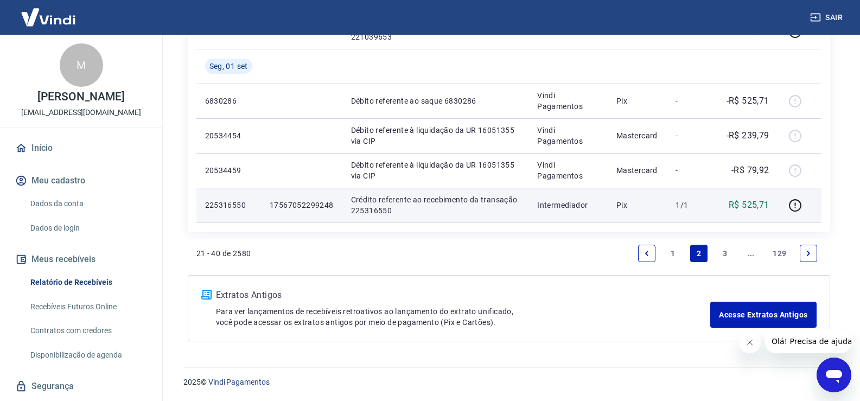
click at [311, 205] on p "17567052299248" at bounding box center [302, 205] width 64 height 11
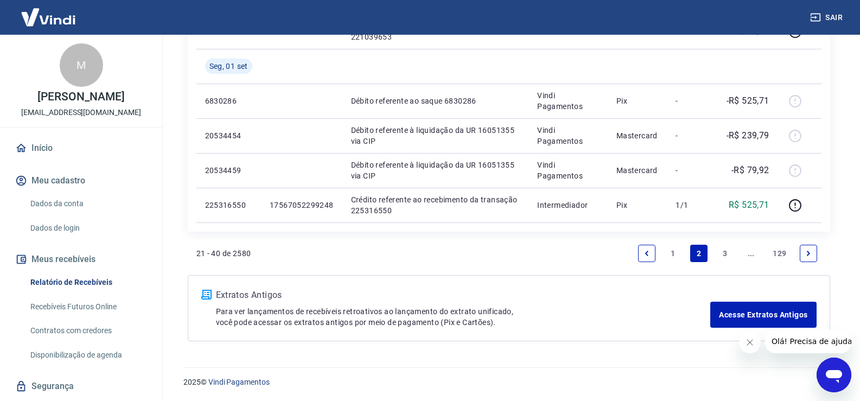
click at [724, 256] on link "3" at bounding box center [725, 253] width 17 height 17
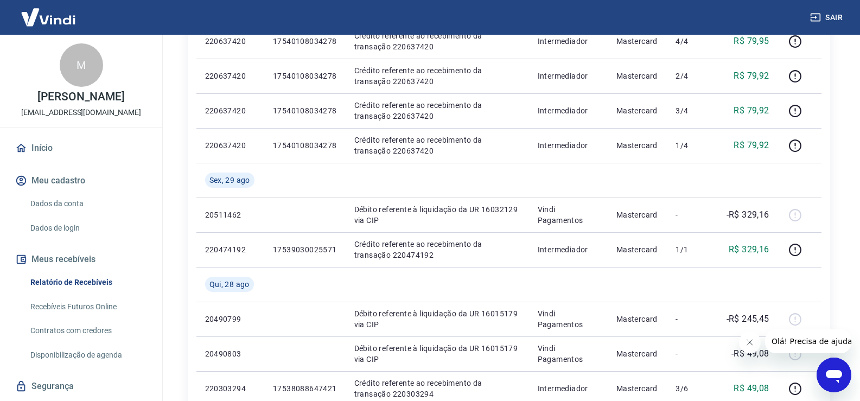
scroll to position [235, 0]
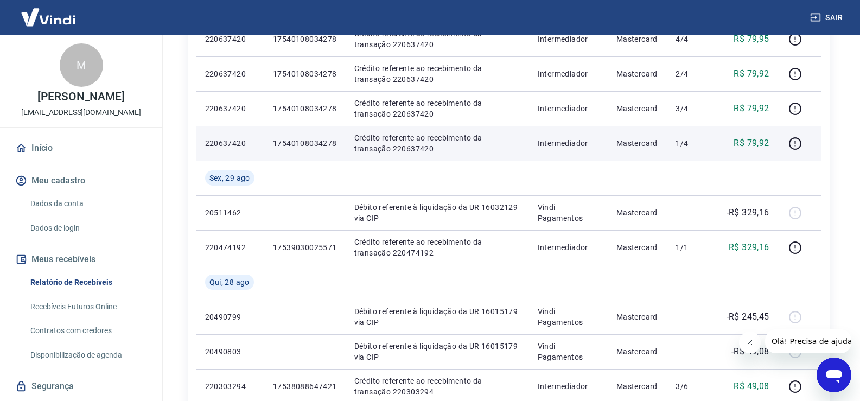
click at [320, 140] on p "17540108034278" at bounding box center [305, 143] width 64 height 11
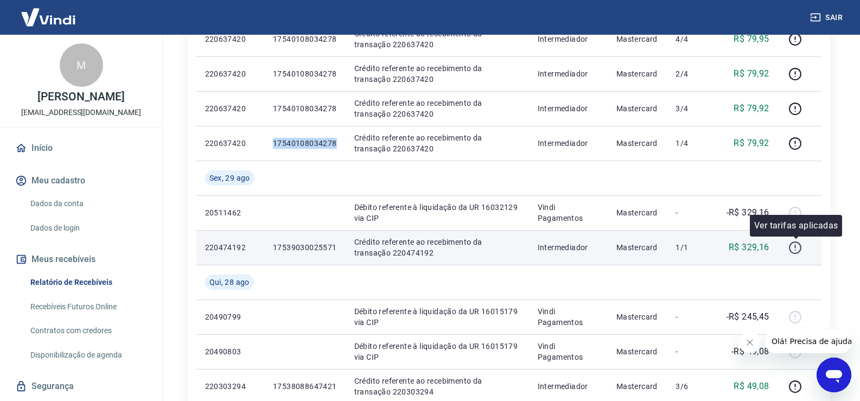
click at [800, 254] on icon "button" at bounding box center [796, 248] width 14 height 14
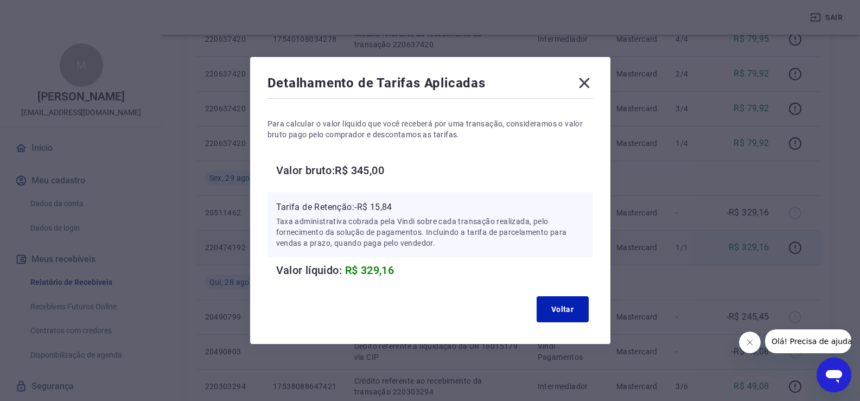
click at [589, 83] on icon at bounding box center [584, 83] width 10 height 10
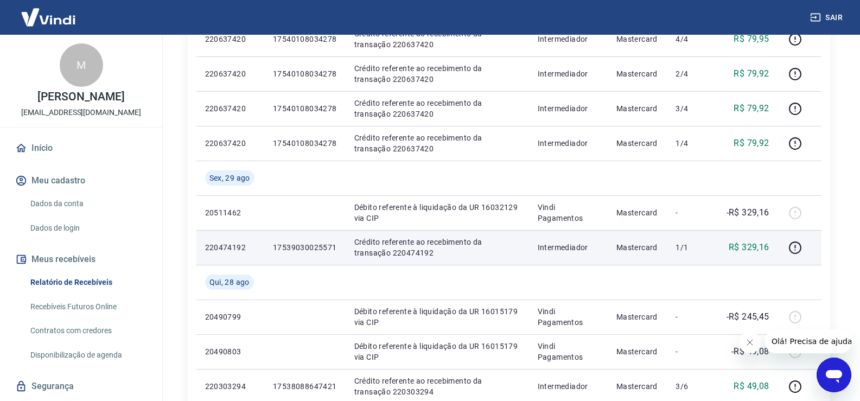
click at [308, 252] on p "17539030025571" at bounding box center [305, 247] width 64 height 11
click at [308, 249] on p "17539030025571" at bounding box center [305, 247] width 64 height 11
